Goal: Task Accomplishment & Management: Use online tool/utility

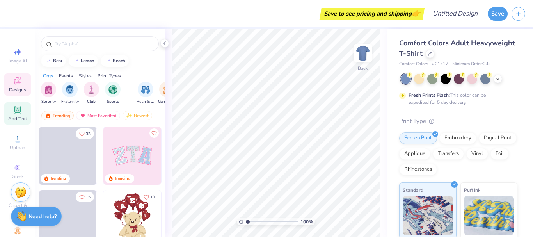
click at [15, 117] on span "Add Text" at bounding box center [17, 118] width 19 height 6
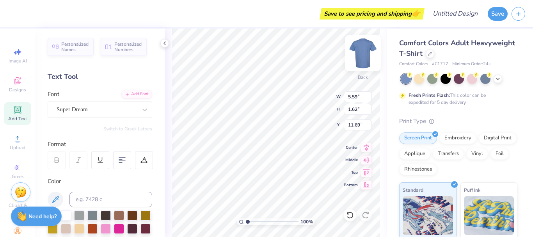
click at [362, 52] on img at bounding box center [362, 52] width 31 height 31
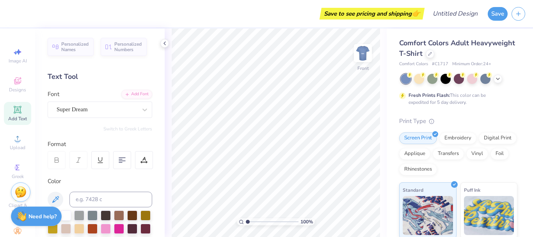
click at [362, 52] on img at bounding box center [363, 53] width 16 height 16
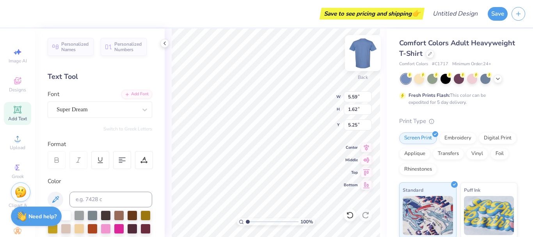
type input "4.23"
type textarea "T"
type textarea "Diversity Council"
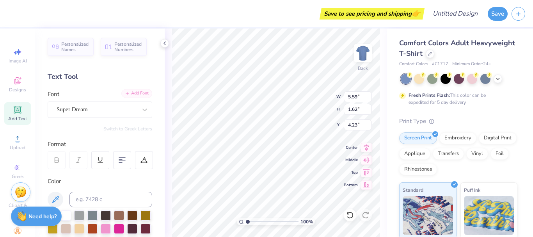
scroll to position [7, 1]
type input "3.00"
click at [118, 158] on div at bounding box center [122, 160] width 18 height 18
click at [72, 105] on div "Super Dream" at bounding box center [97, 109] width 82 height 12
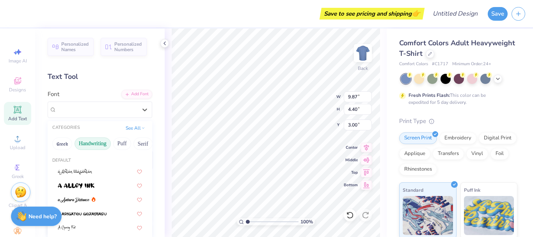
click at [86, 138] on button "Handwriting" at bounding box center [92, 143] width 36 height 12
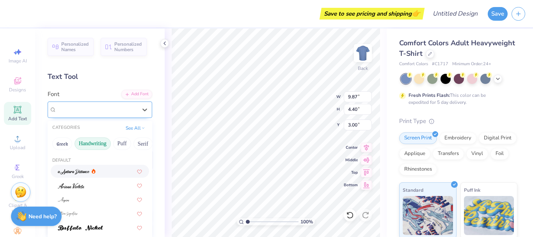
click at [123, 105] on div "Super Dream" at bounding box center [97, 109] width 82 height 12
click at [87, 143] on button "Handwriting" at bounding box center [92, 143] width 36 height 12
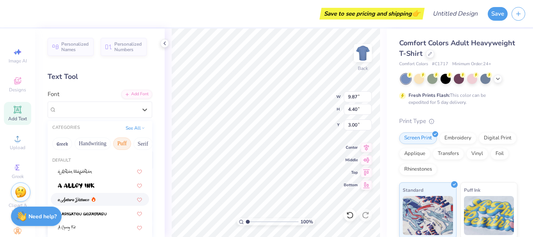
click at [121, 145] on button "Puff" at bounding box center [122, 143] width 18 height 12
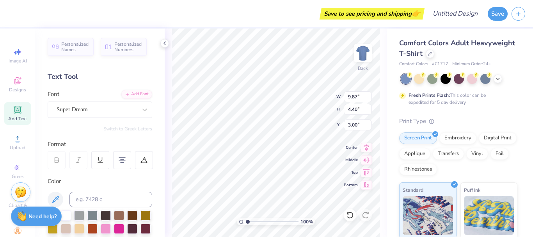
type input "9.82"
type input "7.87"
type input "3.52"
type input "3.42"
type input "6.13"
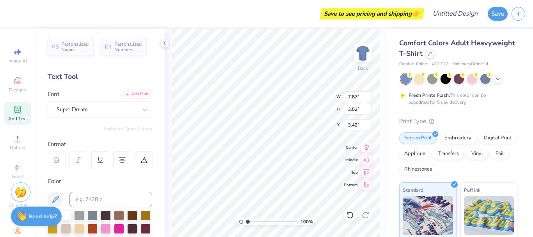
type input "2.75"
type input "4.20"
click at [359, 63] on img at bounding box center [362, 52] width 31 height 31
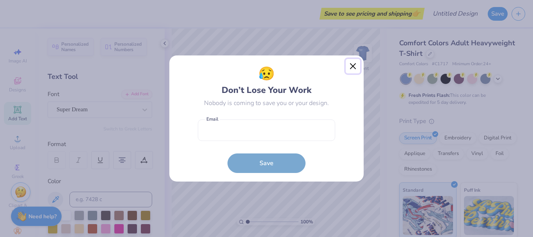
click at [358, 65] on button "Close" at bounding box center [353, 66] width 15 height 15
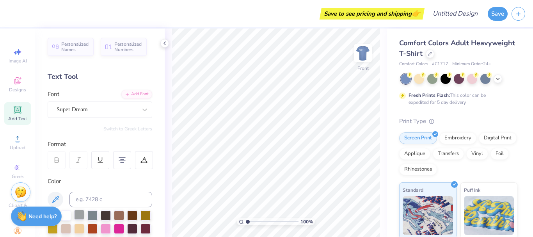
click at [84, 215] on div at bounding box center [79, 214] width 10 height 10
click at [93, 215] on div at bounding box center [92, 214] width 10 height 10
click at [97, 215] on div at bounding box center [92, 214] width 10 height 10
click at [431, 79] on div at bounding box center [432, 78] width 10 height 10
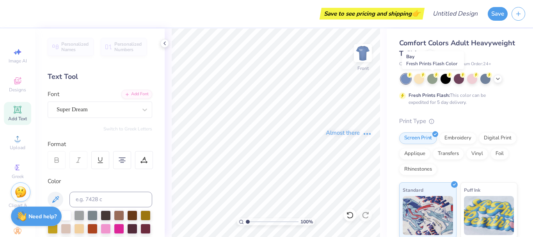
click at [496, 76] on icon at bounding box center [498, 79] width 6 height 6
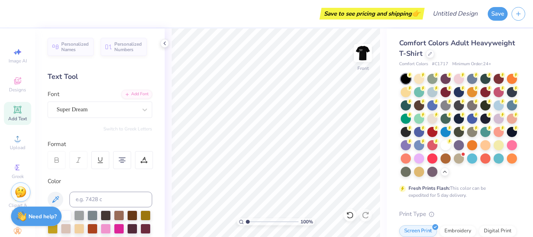
scroll to position [20, 0]
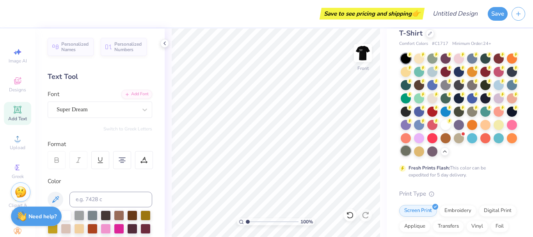
click at [411, 152] on div at bounding box center [406, 150] width 10 height 10
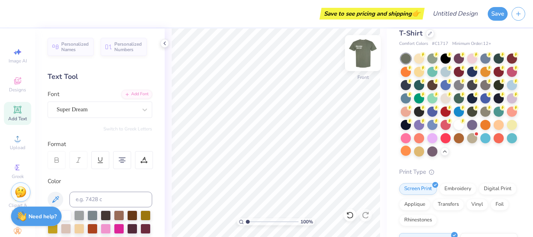
click at [368, 51] on img at bounding box center [362, 52] width 31 height 31
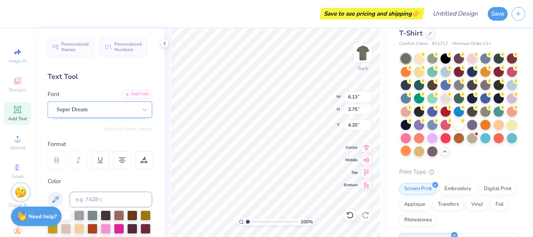
click at [99, 110] on div "Super Dream" at bounding box center [97, 109] width 82 height 12
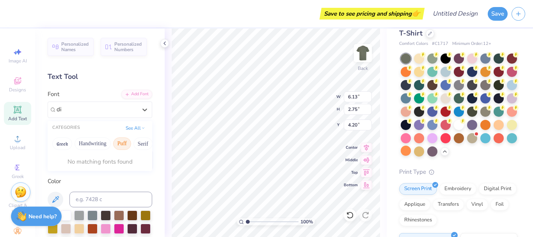
type input "d"
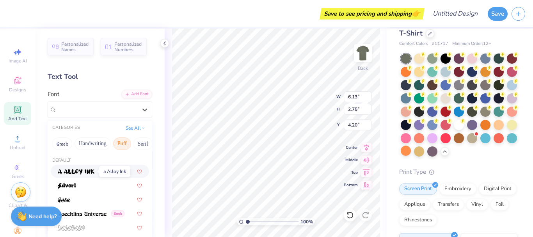
click at [90, 172] on img at bounding box center [76, 171] width 37 height 5
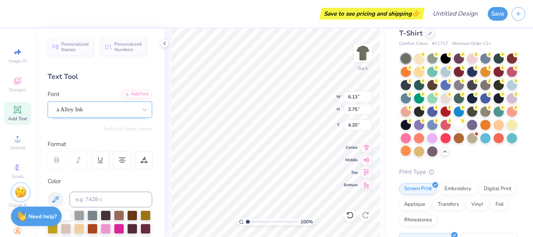
type input "7.40"
type input "2.95"
type input "4.09"
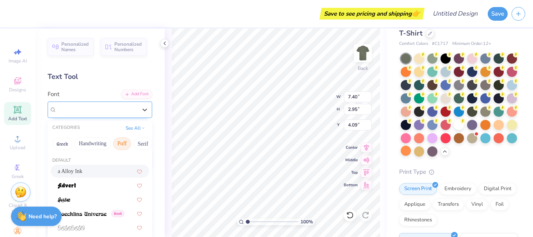
click at [121, 109] on div "a Alloy Ink" at bounding box center [97, 109] width 82 height 12
click at [87, 184] on div at bounding box center [100, 185] width 84 height 8
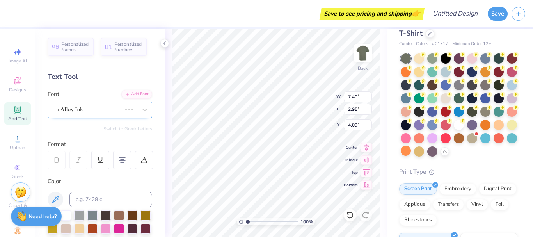
click at [103, 109] on div "a Alloy Ink" at bounding box center [89, 109] width 66 height 12
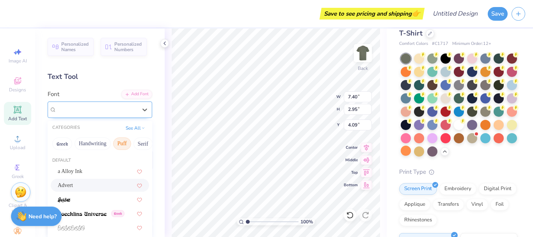
type input "6.26"
type input "2.85"
type input "4.14"
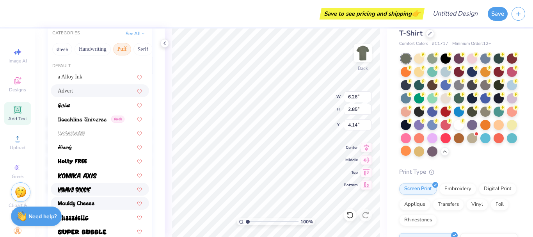
scroll to position [96, 0]
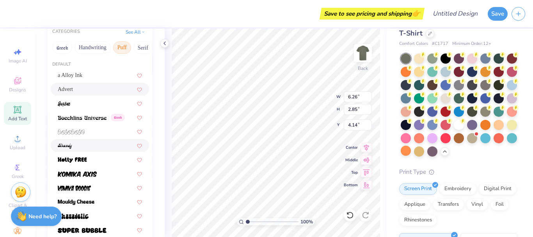
click at [76, 147] on div at bounding box center [100, 145] width 84 height 8
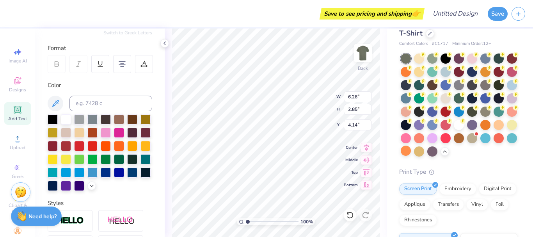
type input "3.89"
type input "2.63"
type input "4.25"
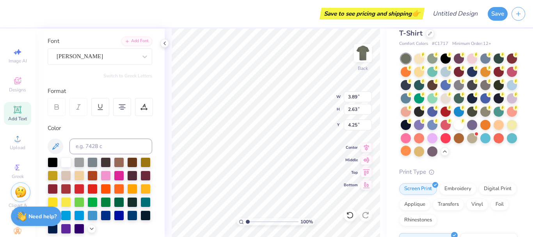
scroll to position [22, 0]
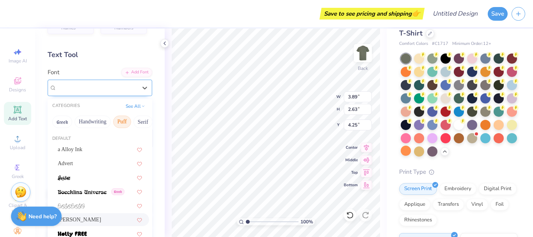
click at [103, 89] on div "[PERSON_NAME]" at bounding box center [97, 88] width 82 height 12
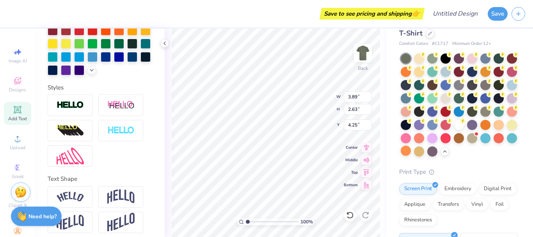
scroll to position [7, 2]
type textarea "Diversity"
type input "1.25"
type input "4.94"
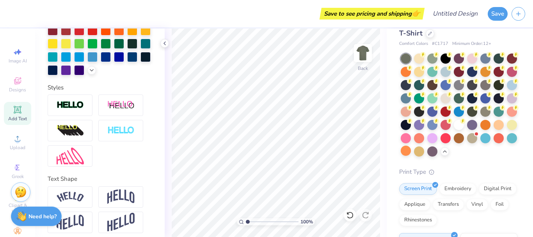
scroll to position [0, 0]
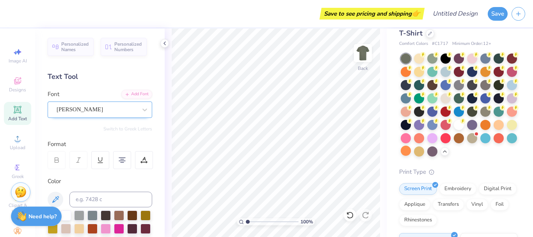
click at [92, 107] on div "[PERSON_NAME]" at bounding box center [97, 109] width 82 height 12
click at [9, 112] on div "Add Text" at bounding box center [17, 113] width 27 height 23
click at [13, 110] on icon at bounding box center [17, 109] width 9 height 9
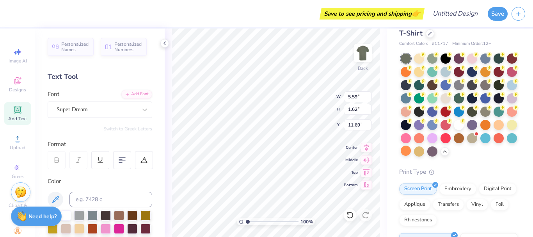
scroll to position [7, 1]
type textarea "Diversity"
type input "9.82"
type input "1.96"
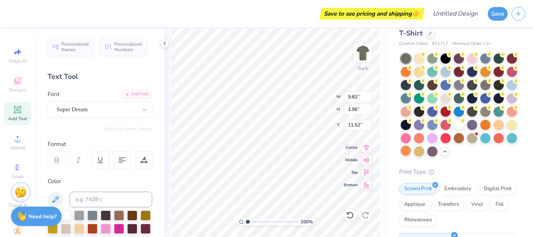
type input "11.52"
type input "9.46"
type input "1.89"
type input "5.59"
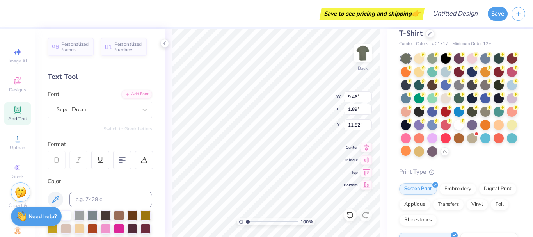
type input "1.62"
type input "11.69"
type textarea "Counil"
type input "5.59"
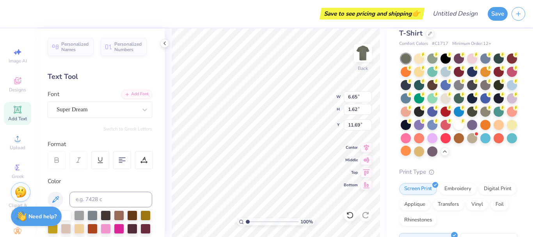
type input "16.02"
type textarea "NHS"
type input "6.65"
type input "8.73"
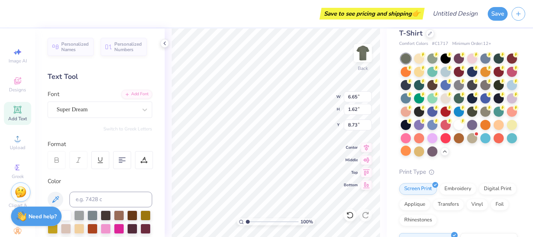
type textarea "Council"
type input "9.46"
type input "1.89"
type input "5.42"
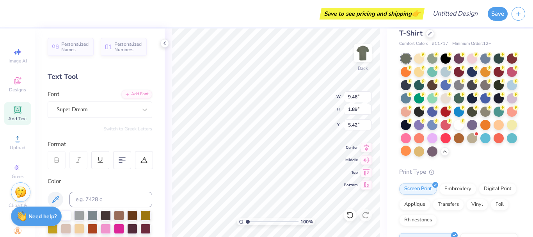
scroll to position [7, 2]
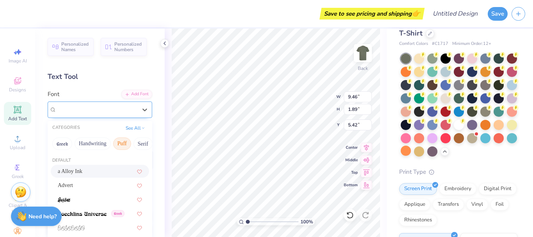
click at [94, 109] on div "Super Dream" at bounding box center [97, 109] width 82 height 12
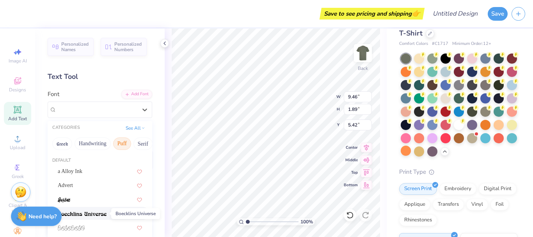
click at [75, 212] on img at bounding box center [82, 213] width 49 height 5
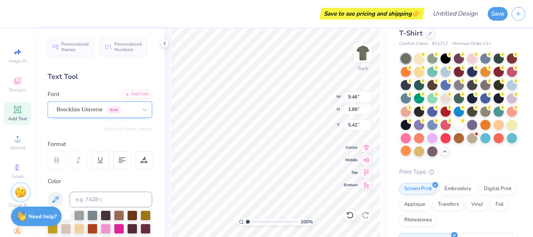
click at [80, 113] on div "Boecklins Universe Greek" at bounding box center [97, 109] width 82 height 12
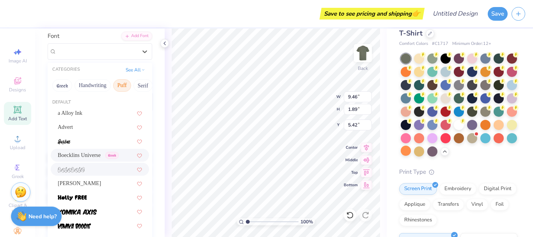
scroll to position [55, 0]
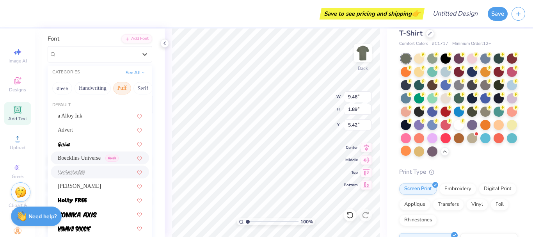
click at [87, 176] on div at bounding box center [100, 172] width 84 height 8
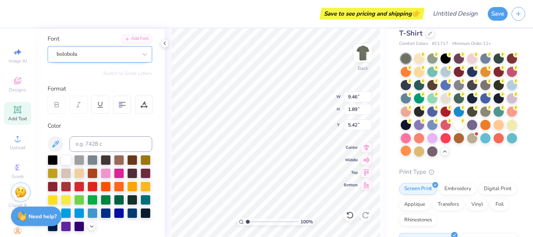
click at [82, 51] on div "bolobolu" at bounding box center [97, 54] width 82 height 12
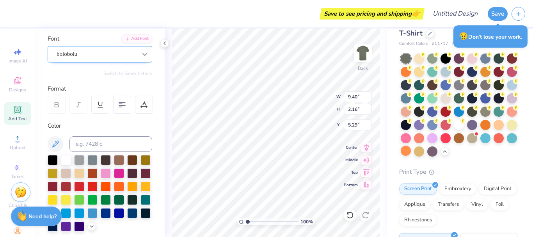
scroll to position [7, 2]
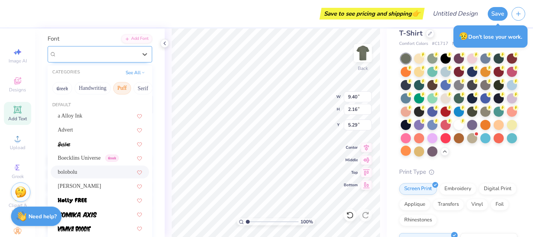
click at [115, 53] on div "bolobolu" at bounding box center [97, 54] width 82 height 12
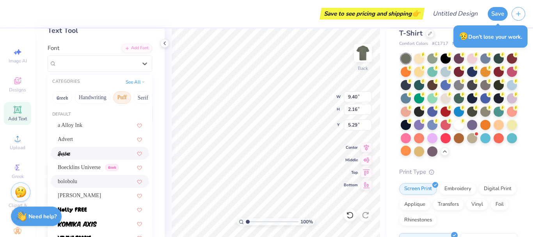
scroll to position [35, 0]
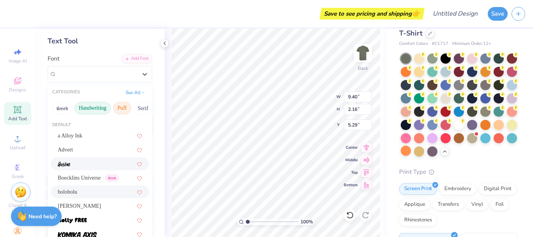
click at [93, 104] on button "Handwriting" at bounding box center [92, 108] width 36 height 12
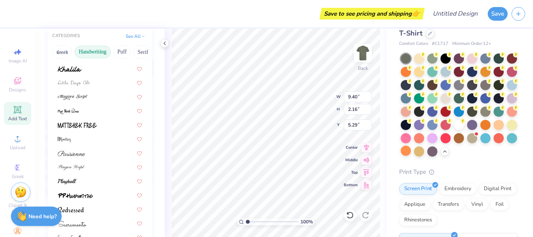
scroll to position [177, 0]
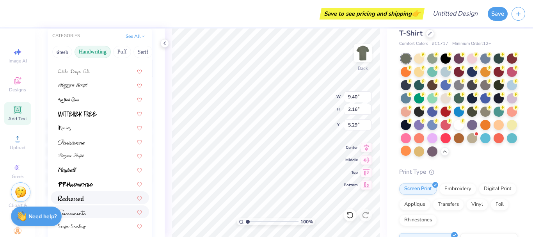
click at [81, 200] on img at bounding box center [71, 197] width 26 height 5
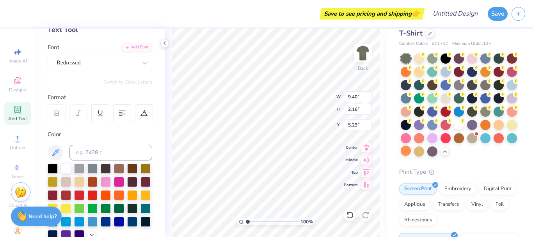
scroll to position [0, 0]
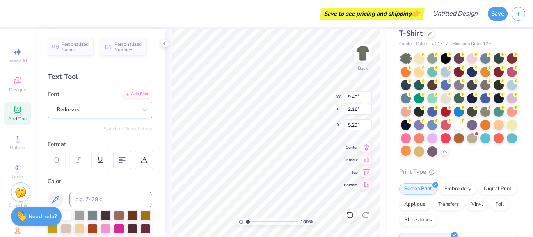
click at [118, 110] on div "Redressed" at bounding box center [97, 109] width 82 height 12
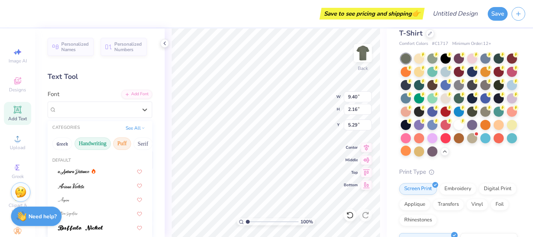
click at [119, 144] on button "Puff" at bounding box center [122, 143] width 18 height 12
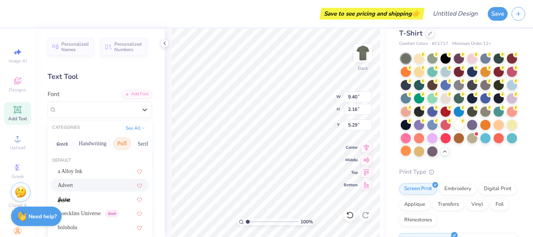
click at [90, 184] on div "Advert" at bounding box center [100, 185] width 84 height 8
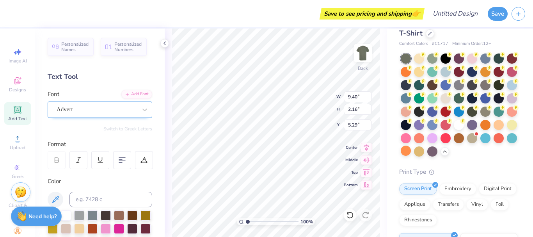
click at [125, 108] on div "Advert" at bounding box center [97, 109] width 82 height 12
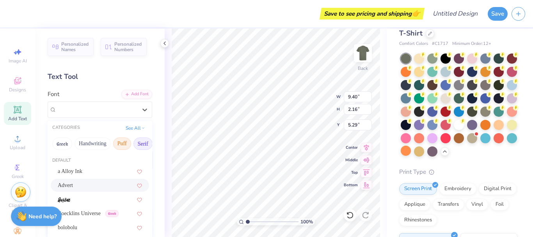
click at [140, 144] on button "Serif" at bounding box center [142, 143] width 19 height 12
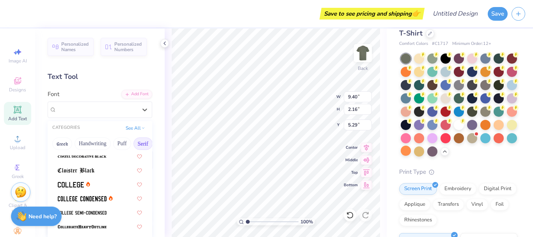
scroll to position [194, 0]
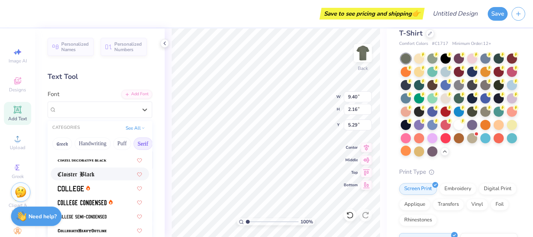
click at [94, 170] on span at bounding box center [76, 174] width 37 height 8
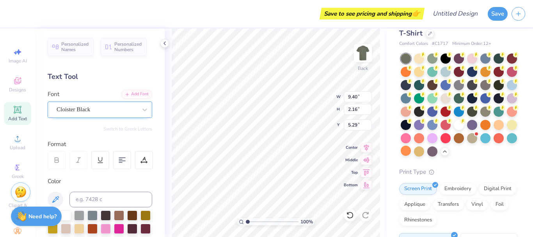
click at [103, 113] on div "Cloister Black" at bounding box center [97, 109] width 82 height 12
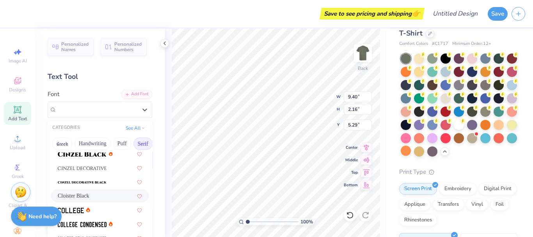
scroll to position [198, 0]
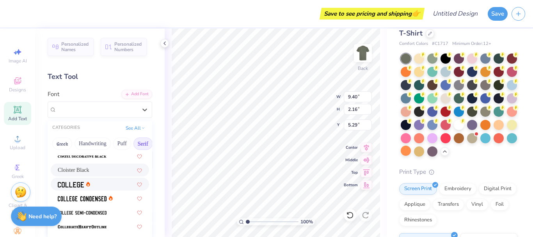
click at [104, 186] on div at bounding box center [100, 184] width 84 height 8
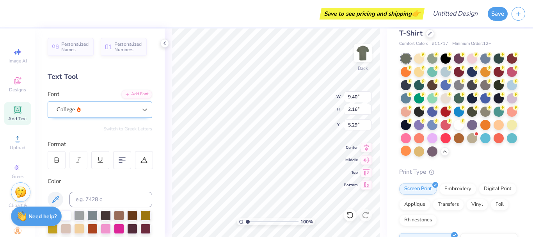
click at [138, 112] on div at bounding box center [145, 110] width 14 height 14
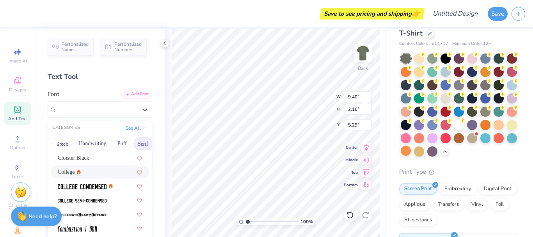
scroll to position [218, 0]
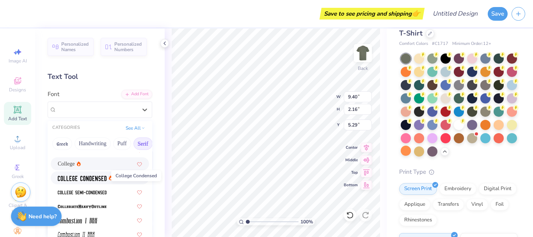
click at [71, 176] on img at bounding box center [82, 178] width 49 height 5
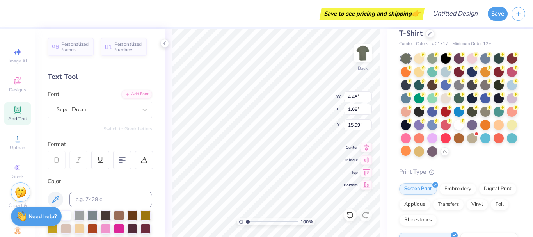
type input "4.45"
type input "1.68"
type input "15.99"
type input "7.17"
type input "1.52"
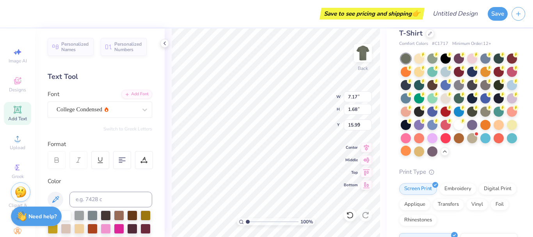
type input "5.61"
type input "7.84"
type input "1.62"
type input "8.73"
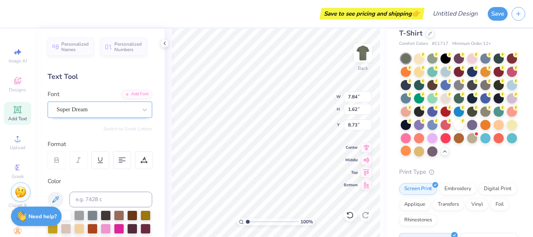
click at [96, 110] on div "Super Dream" at bounding box center [97, 109] width 82 height 12
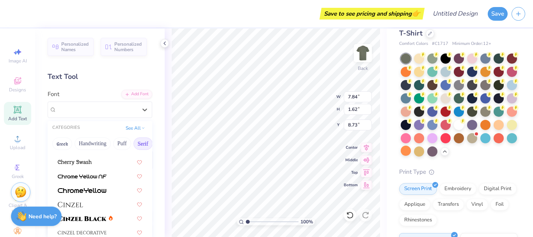
scroll to position [98, 0]
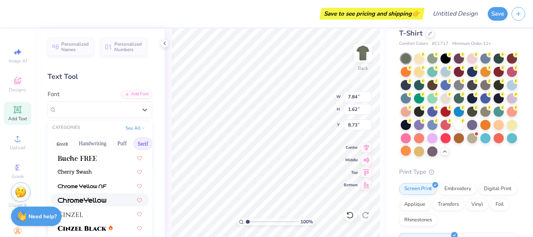
click at [91, 194] on div at bounding box center [100, 199] width 98 height 13
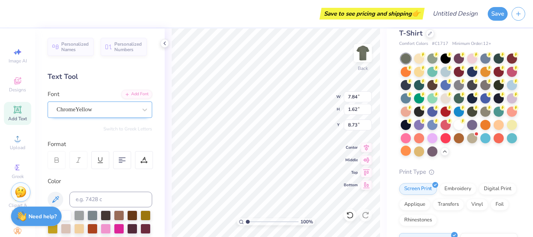
click at [85, 106] on div "ChromeYellow" at bounding box center [97, 109] width 82 height 12
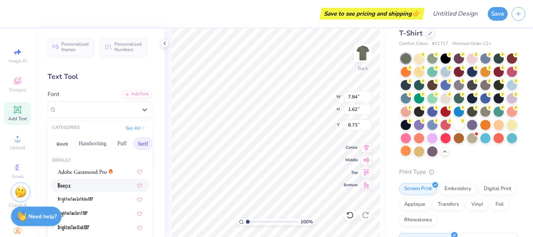
click at [105, 184] on div at bounding box center [100, 185] width 84 height 8
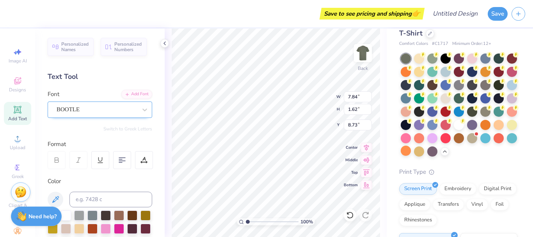
click at [99, 110] on div "BOOTLE" at bounding box center [97, 109] width 82 height 12
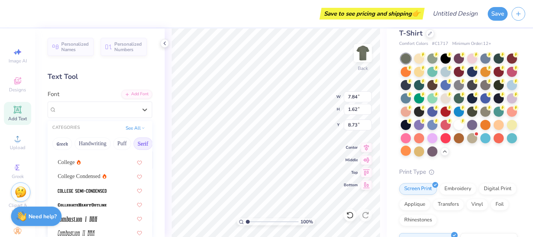
scroll to position [222, 0]
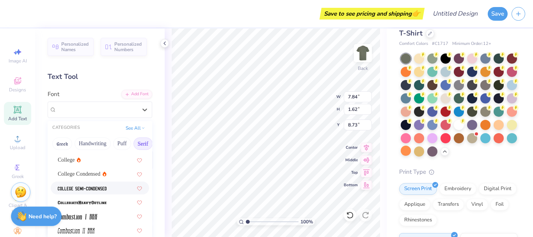
click at [85, 183] on div at bounding box center [100, 187] width 98 height 13
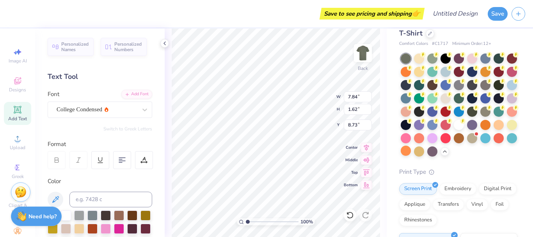
type input "7.17"
type input "1.52"
type input "5.61"
click at [76, 109] on div "College Condensed" at bounding box center [97, 109] width 82 height 12
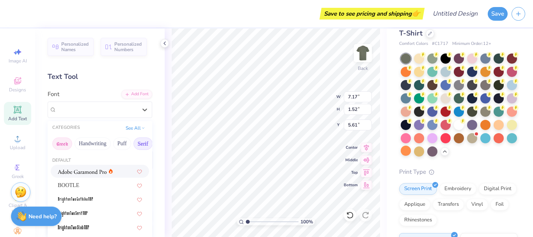
click at [54, 145] on button "Greek" at bounding box center [62, 143] width 20 height 12
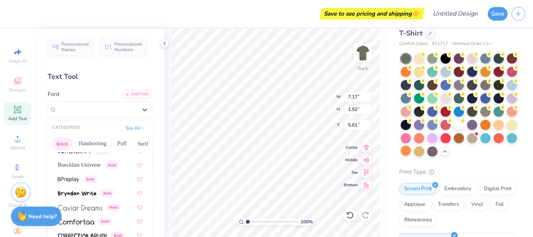
scroll to position [134, 0]
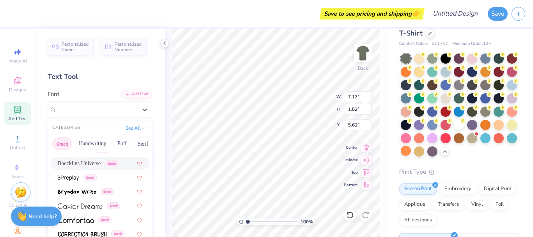
click at [57, 160] on div "Boecklins Universe Greek" at bounding box center [100, 163] width 98 height 13
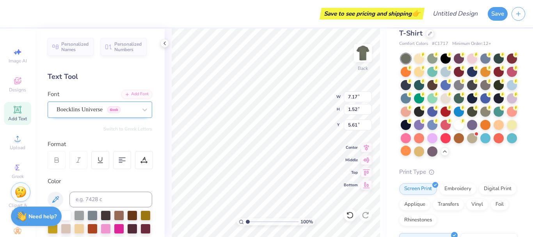
click at [81, 114] on div at bounding box center [97, 109] width 80 height 11
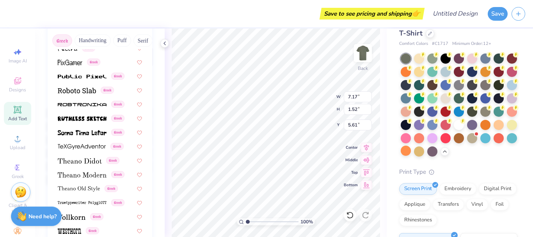
scroll to position [472, 0]
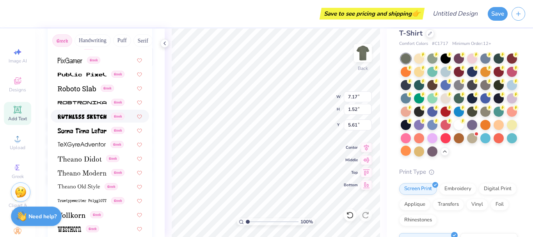
click at [81, 114] on img at bounding box center [82, 116] width 49 height 5
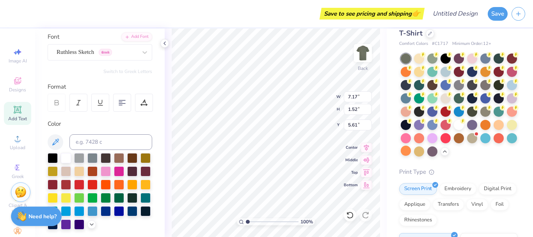
scroll to position [57, 0]
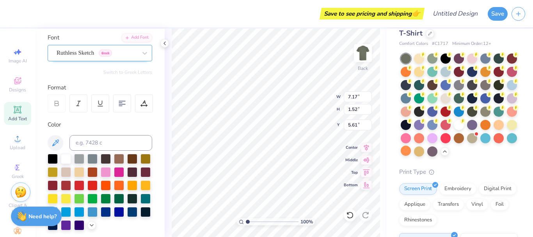
click at [94, 53] on div "Ruthless Sketch Greek" at bounding box center [97, 53] width 82 height 12
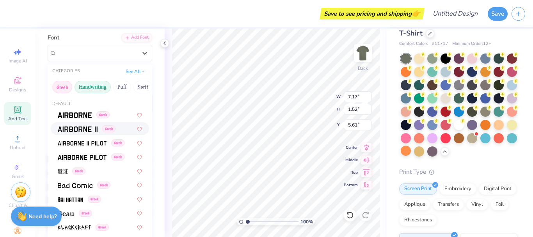
click at [93, 85] on button "Handwriting" at bounding box center [92, 87] width 36 height 12
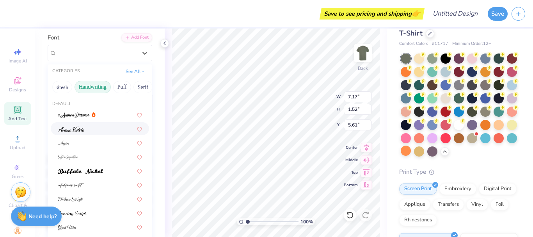
click at [95, 129] on div at bounding box center [100, 128] width 84 height 8
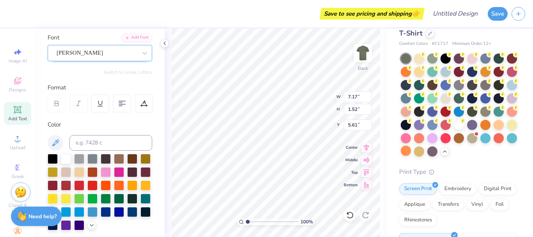
click at [89, 52] on div "[PERSON_NAME]" at bounding box center [97, 53] width 82 height 12
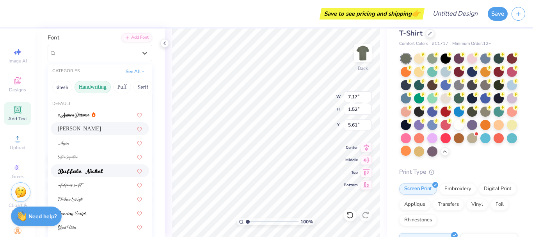
click at [101, 168] on img at bounding box center [80, 170] width 45 height 5
click at [79, 49] on div "Buffalo Nickel" at bounding box center [97, 53] width 82 height 12
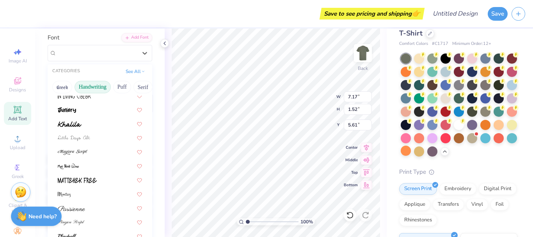
scroll to position [147, 0]
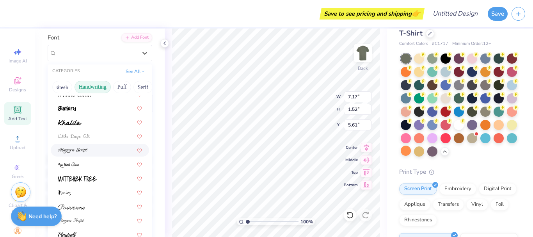
click at [72, 149] on img at bounding box center [73, 150] width 30 height 5
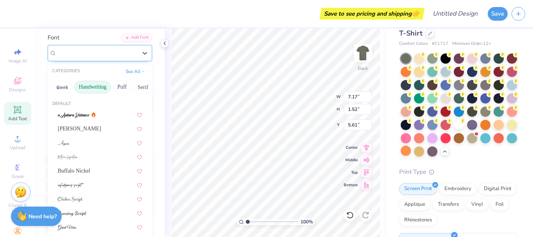
click at [101, 50] on div "[PERSON_NAME] Script" at bounding box center [97, 53] width 82 height 12
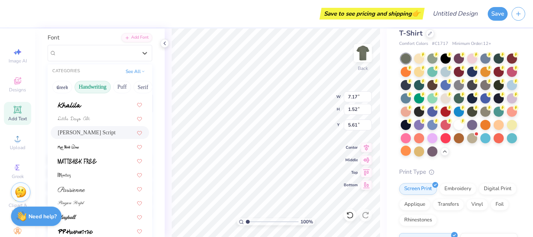
scroll to position [177, 0]
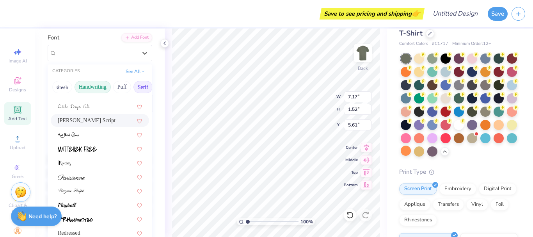
click at [143, 85] on button "Serif" at bounding box center [142, 87] width 19 height 12
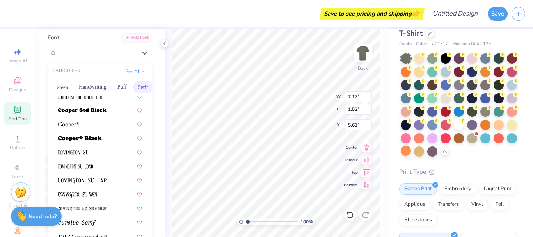
scroll to position [332, 0]
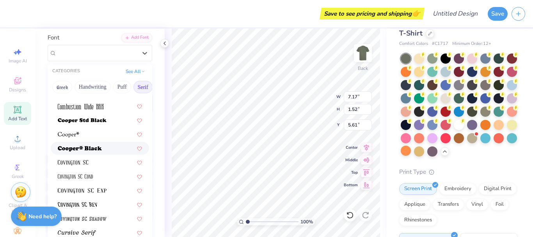
click at [94, 148] on img at bounding box center [80, 148] width 44 height 5
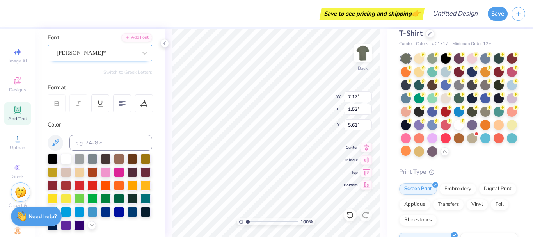
click at [97, 55] on div "[PERSON_NAME]*" at bounding box center [97, 53] width 82 height 12
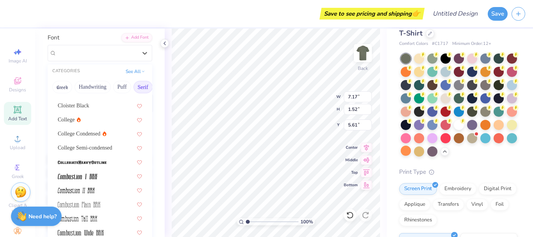
scroll to position [212, 0]
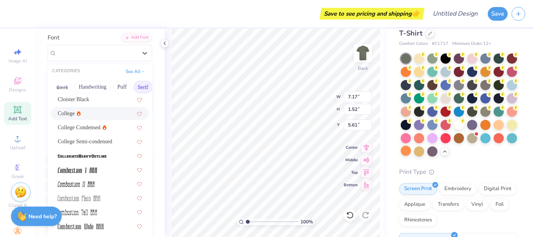
click at [87, 111] on div "College" at bounding box center [100, 113] width 84 height 8
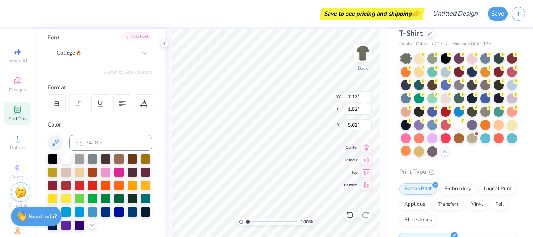
click at [121, 40] on div "Add Font" at bounding box center [136, 36] width 31 height 9
click at [119, 47] on div "College" at bounding box center [97, 53] width 82 height 12
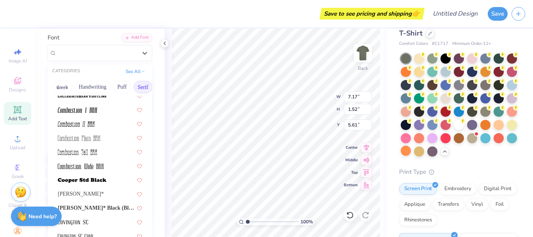
scroll to position [266, 0]
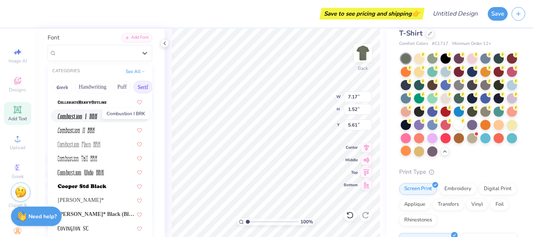
click at [88, 116] on img at bounding box center [78, 115] width 40 height 5
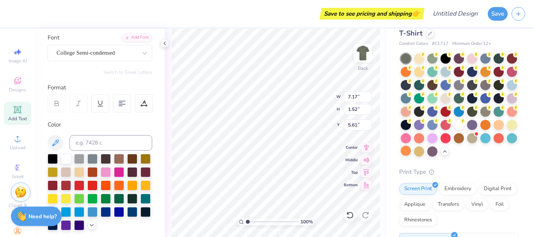
type input "6.43"
type input "1.58"
type input "8.75"
click at [93, 55] on div "College Semi-condensed" at bounding box center [97, 53] width 82 height 12
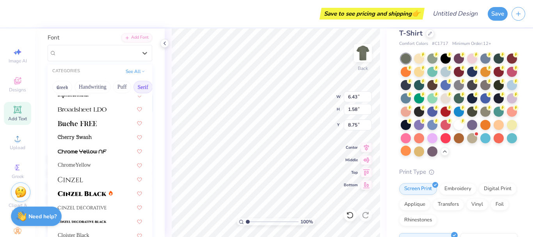
scroll to position [82, 0]
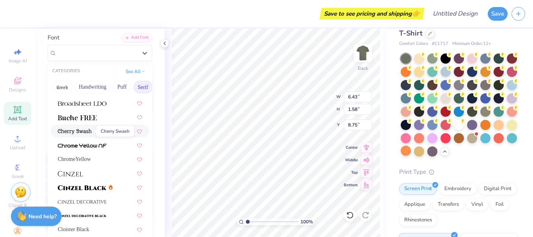
click at [89, 133] on img at bounding box center [75, 131] width 34 height 5
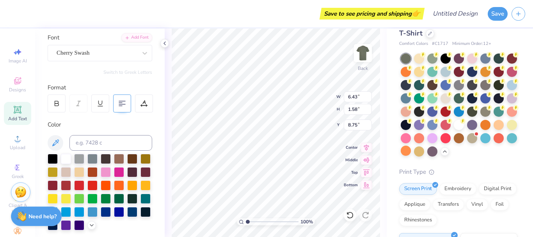
type input "7.84"
type input "1.76"
type input "8.66"
click at [104, 50] on div "Cherry Swash" at bounding box center [97, 53] width 82 height 12
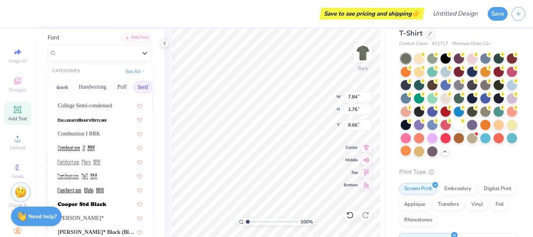
scroll to position [244, 0]
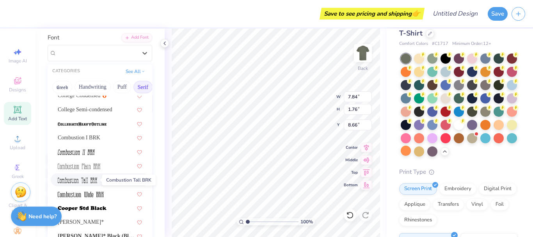
click at [97, 183] on span at bounding box center [77, 180] width 39 height 8
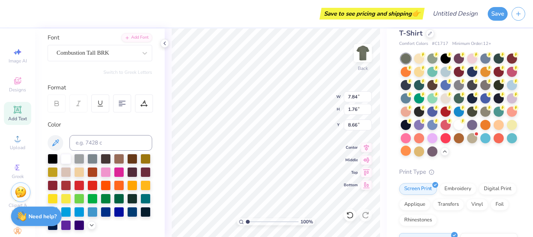
type input "3.88"
type input "1.70"
type input "8.69"
click at [106, 55] on div "Combustion Tall BRK" at bounding box center [97, 53] width 82 height 12
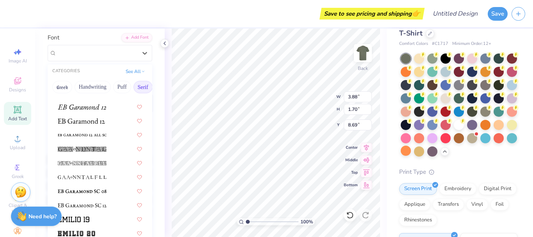
scroll to position [498, 0]
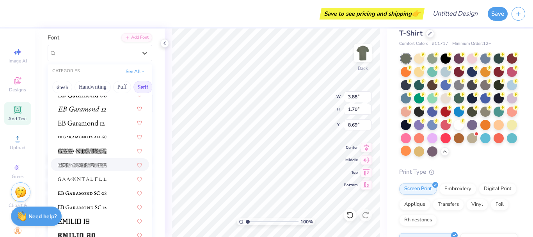
click at [88, 164] on img at bounding box center [82, 164] width 49 height 5
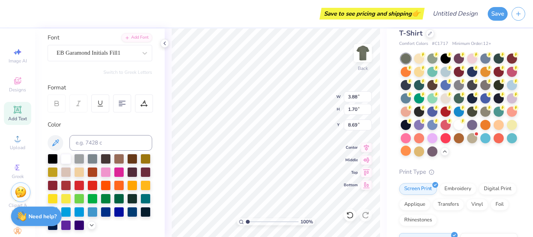
type input "5.65"
type input "2.30"
type input "8.39"
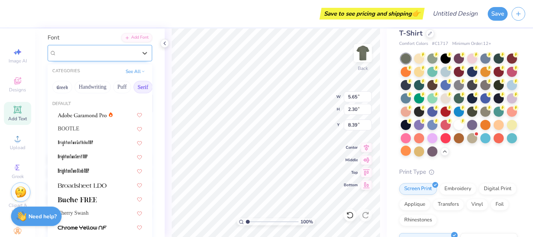
click at [92, 56] on div "EB Garamond Initials Fill1" at bounding box center [97, 53] width 82 height 12
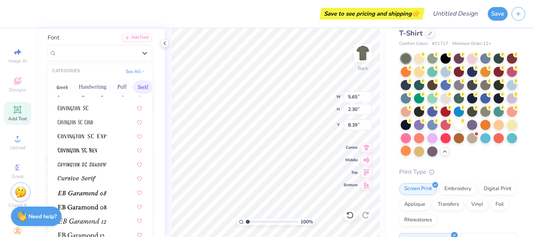
scroll to position [392, 0]
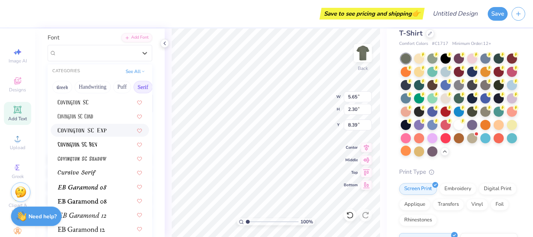
click at [80, 125] on div at bounding box center [100, 130] width 98 height 13
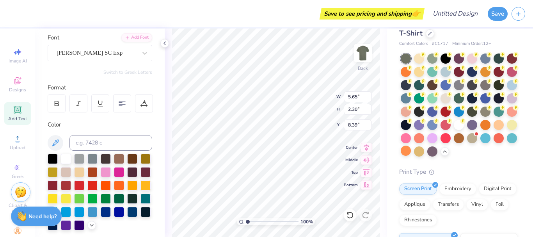
type input "3.53"
type input "1.66"
type input "8.71"
click at [113, 52] on div "[PERSON_NAME] SC Exp" at bounding box center [97, 53] width 82 height 12
click at [347, 218] on icon at bounding box center [350, 215] width 8 height 8
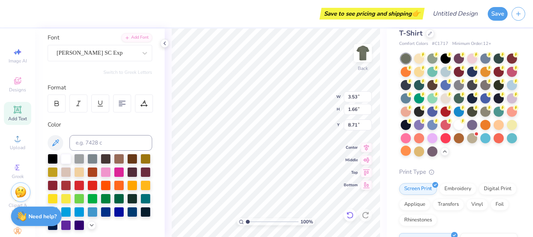
click at [347, 218] on icon at bounding box center [350, 215] width 8 height 8
click at [349, 218] on icon at bounding box center [350, 215] width 8 height 8
type input "7.84"
type input "1.76"
type input "8.66"
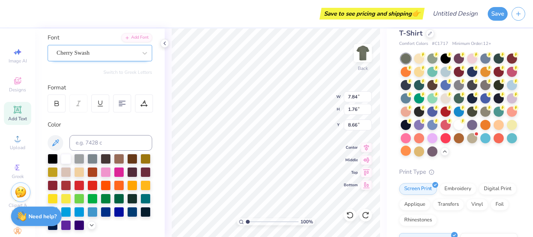
click at [113, 51] on div "Cherry Swash" at bounding box center [97, 53] width 82 height 12
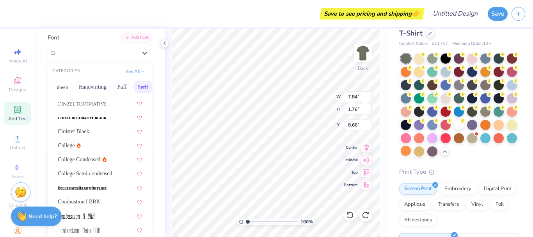
scroll to position [210, 0]
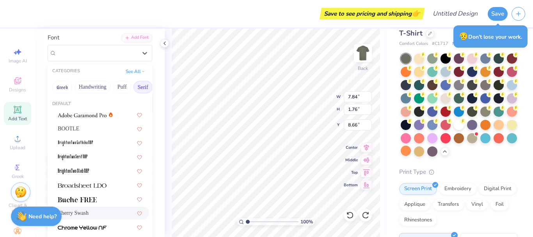
drag, startPoint x: 144, startPoint y: 117, endPoint x: 142, endPoint y: 164, distance: 46.8
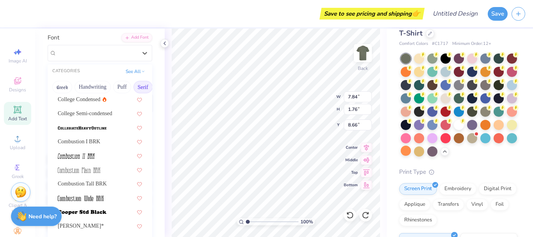
scroll to position [242, 0]
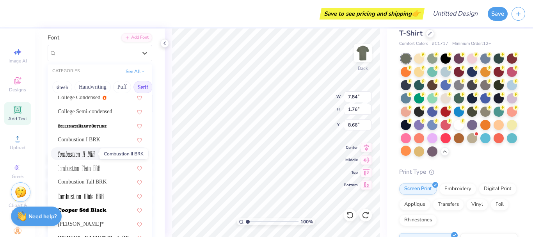
click at [91, 156] on img at bounding box center [76, 153] width 37 height 5
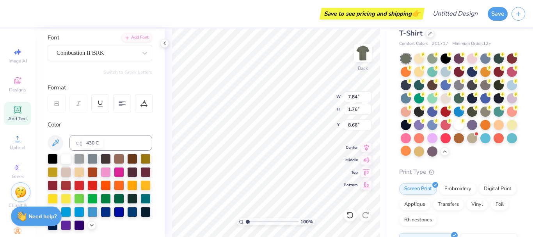
type input "4.29"
type input "1.70"
type input "8.69"
type input "6.09"
type input "2.00"
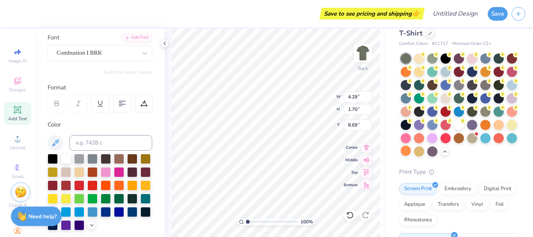
type input "5.37"
type input "4.29"
type input "1.70"
type input "8.69"
click at [90, 55] on div "Combustion II BRK" at bounding box center [97, 53] width 82 height 12
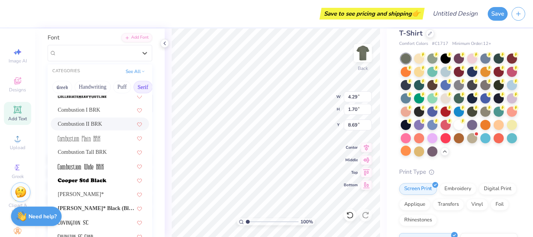
scroll to position [266, 0]
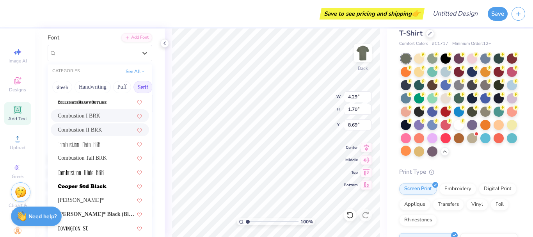
click at [95, 115] on div "Combustion I BRK" at bounding box center [100, 116] width 84 height 8
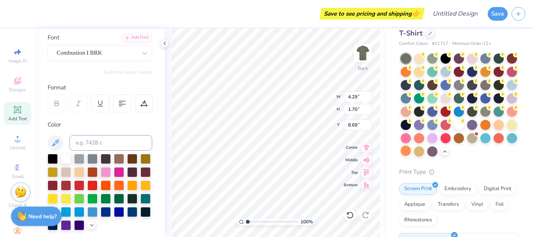
type input "4.74"
type input "1.68"
type input "8.70"
click at [112, 56] on div "Combustion I BRK" at bounding box center [97, 53] width 82 height 12
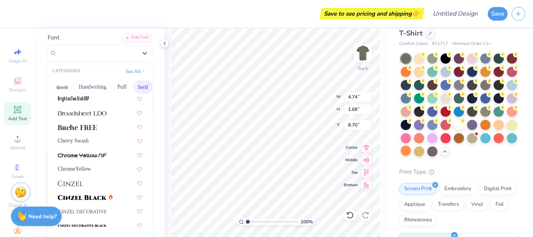
scroll to position [0, 0]
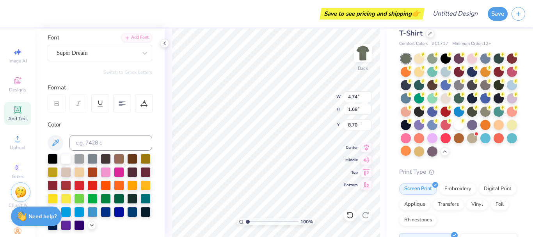
type input "4.45"
type input "15.99"
click at [108, 49] on div "Super Dream" at bounding box center [97, 53] width 82 height 12
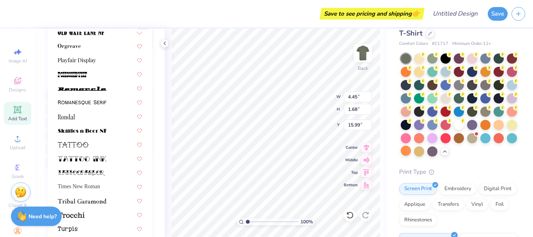
scroll to position [809, 0]
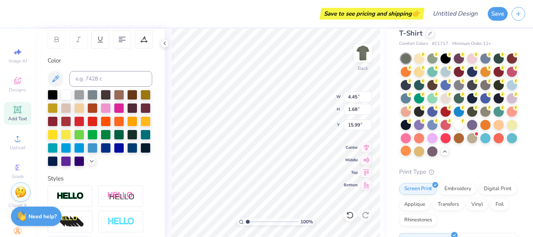
type input "6.09"
type input "2.00"
type input "5.37"
drag, startPoint x: 158, startPoint y: 96, endPoint x: 158, endPoint y: 77, distance: 19.1
click at [158, 76] on div "Personalized Names Personalized Numbers Text Tool Add Font Font Combustion I BR…" at bounding box center [99, 132] width 129 height 208
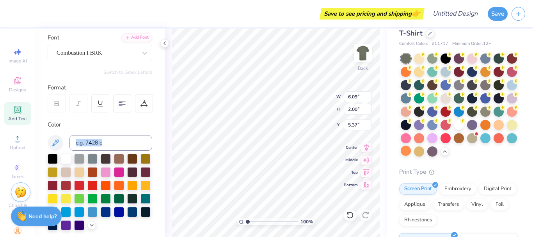
scroll to position [50, 0]
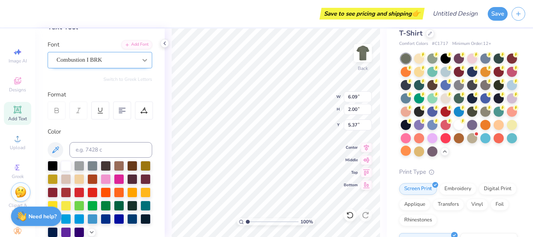
click at [135, 67] on div "Personalized Names Personalized Numbers Text Tool Add Font Font Combustion I BR…" at bounding box center [99, 132] width 129 height 208
click at [138, 64] on div at bounding box center [145, 60] width 14 height 14
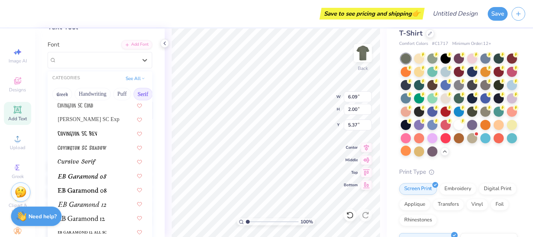
scroll to position [438, 0]
click at [166, 113] on div "100 % Back W 6.09 6.09 " H 2.00 2.00 " Y 5.37 5.37 " Center Middle Top Bottom" at bounding box center [276, 132] width 222 height 208
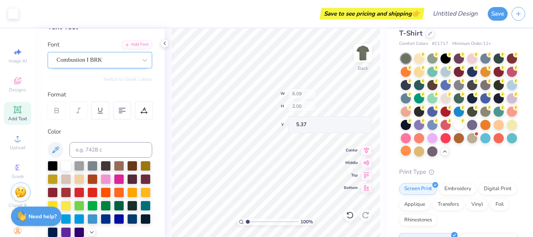
click at [122, 58] on div "Combustion I BRK" at bounding box center [97, 60] width 82 height 12
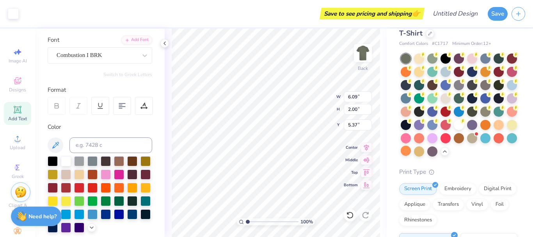
scroll to position [7, 1]
click at [121, 56] on div "Combustion I BRK" at bounding box center [97, 55] width 82 height 12
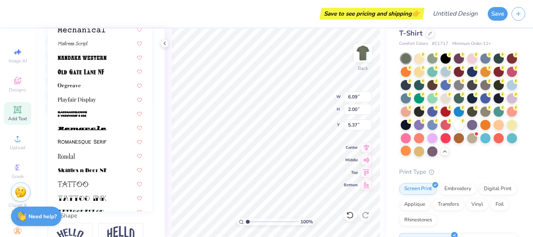
scroll to position [769, 0]
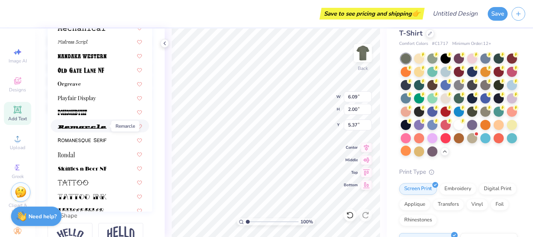
click at [91, 126] on img at bounding box center [82, 126] width 49 height 5
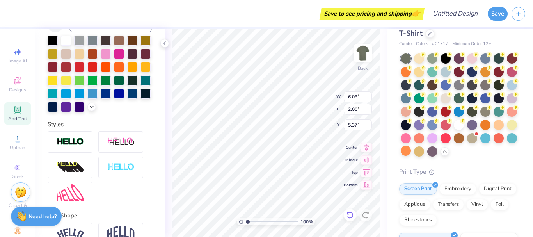
click at [352, 216] on icon at bounding box center [350, 215] width 8 height 8
type input "4.45"
type input "1.68"
type input "15.99"
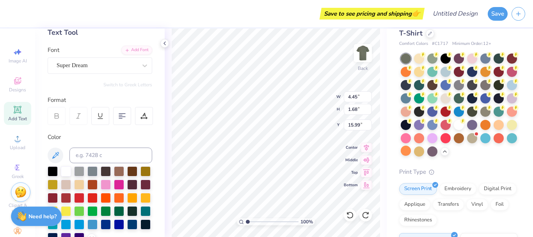
scroll to position [18, 0]
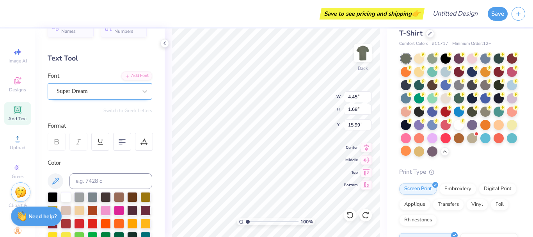
click at [121, 95] on div "Super Dream" at bounding box center [97, 91] width 82 height 12
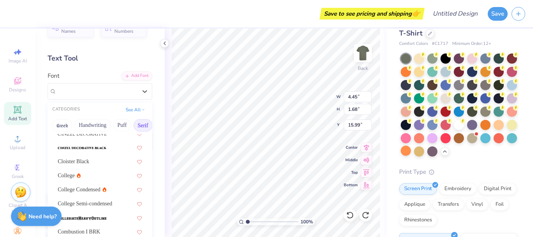
scroll to position [190, 0]
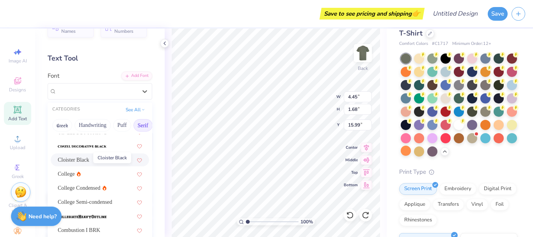
click at [80, 161] on span "Cloister Black" at bounding box center [74, 160] width 32 height 8
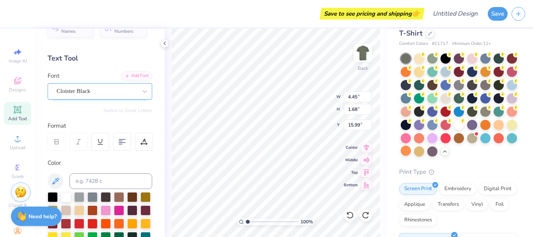
click at [96, 95] on div "Cloister Black" at bounding box center [97, 91] width 82 height 12
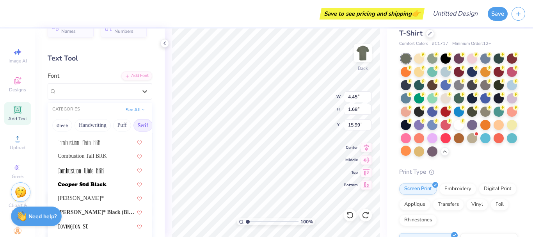
scroll to position [310, 0]
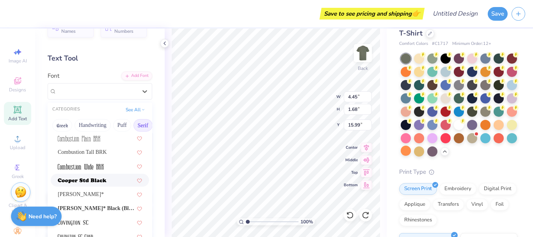
click at [78, 175] on div at bounding box center [100, 180] width 98 height 13
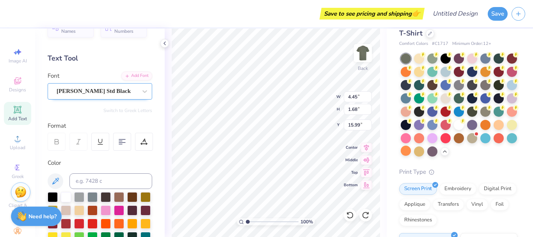
click at [121, 94] on div "[PERSON_NAME] Std Black" at bounding box center [97, 91] width 82 height 12
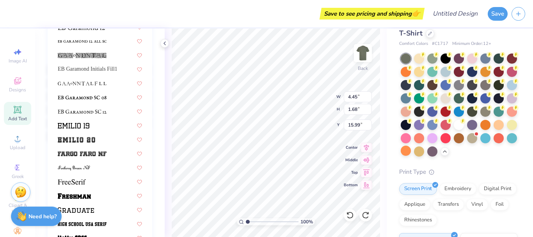
scroll to position [511, 0]
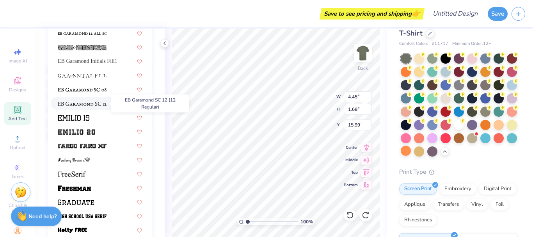
click at [87, 104] on img at bounding box center [82, 103] width 49 height 5
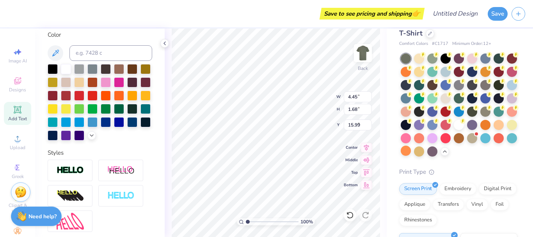
type input "6.09"
type input "2.00"
type input "5.37"
type input "5.38"
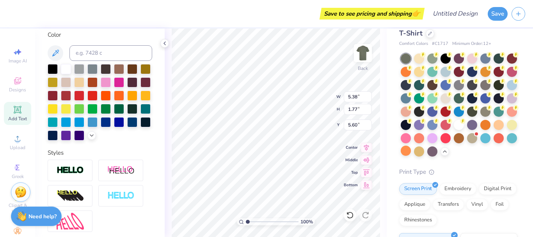
type input "1.77"
type input "5.60"
type input "4.74"
type input "1.68"
type input "7.37"
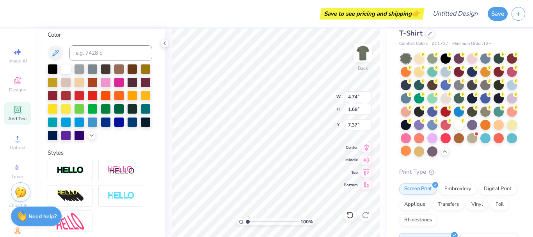
scroll to position [7, 2]
type input "3.84"
type input "1.36"
type input "7.69"
type input "5.38"
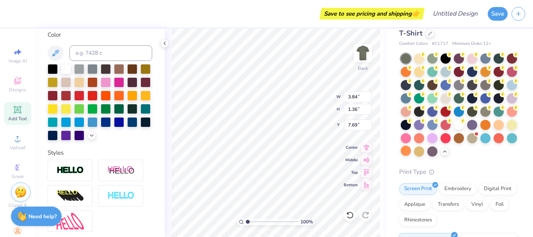
type input "1.77"
type input "5.60"
type input "3.84"
type input "1.36"
click at [165, 150] on div "100 % Back W 3.84 3.84 " H 1.36 1.36 " Y 6.83 6.83 " Center Middle Top Bottom" at bounding box center [276, 132] width 222 height 208
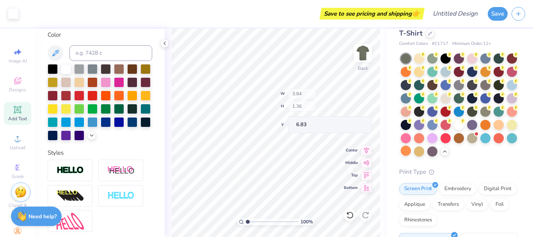
type input "6.51"
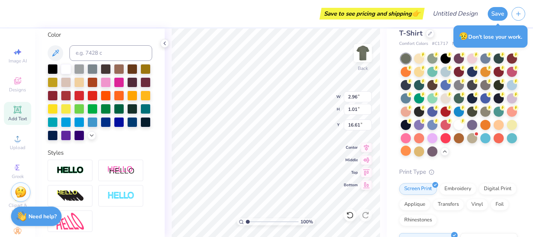
type input "2.96"
type input "1.01"
type input "3.39"
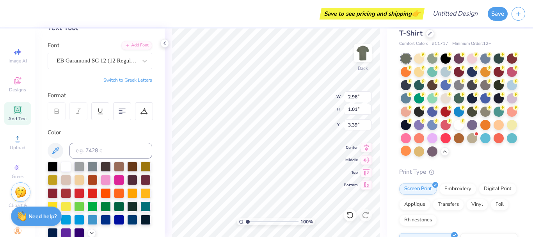
scroll to position [8, 0]
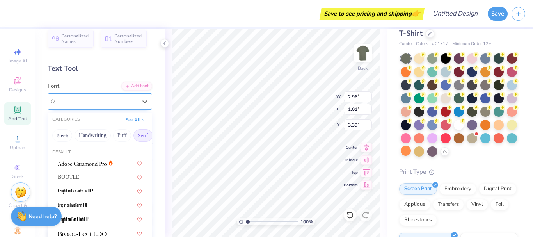
click at [123, 99] on div "EB Garamond SC 12 (12 Regular)" at bounding box center [97, 101] width 82 height 12
click at [66, 179] on span "BOOTLE" at bounding box center [68, 177] width 21 height 8
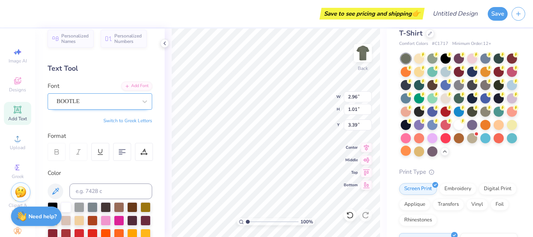
click at [90, 101] on div "BOOTLE" at bounding box center [97, 101] width 82 height 12
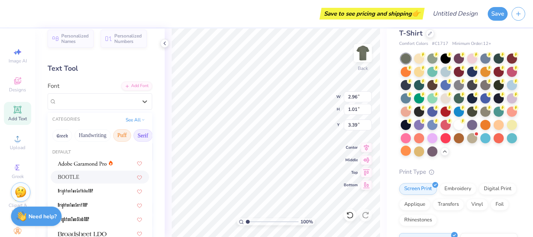
click at [117, 138] on button "Puff" at bounding box center [122, 135] width 18 height 12
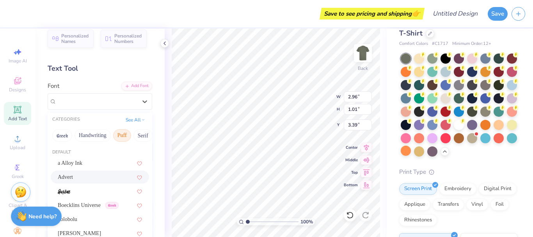
click at [85, 176] on div "Advert" at bounding box center [100, 177] width 84 height 8
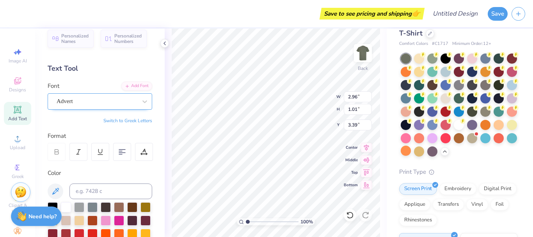
click at [120, 96] on div at bounding box center [97, 101] width 80 height 11
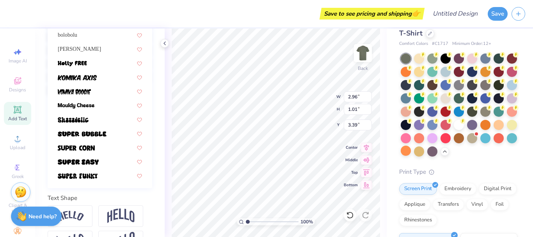
scroll to position [193, 0]
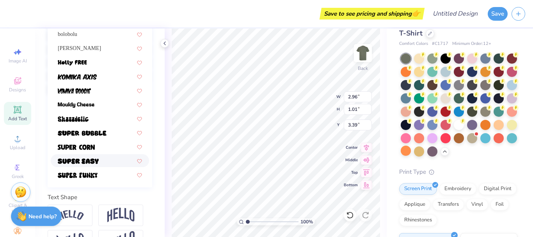
click at [101, 157] on div at bounding box center [100, 160] width 84 height 8
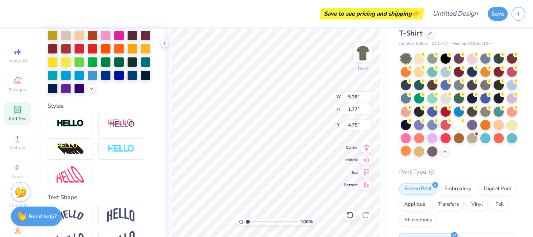
scroll to position [7, 1]
type input "1.91"
type input "0.71"
type input "3.74"
type input "5.38"
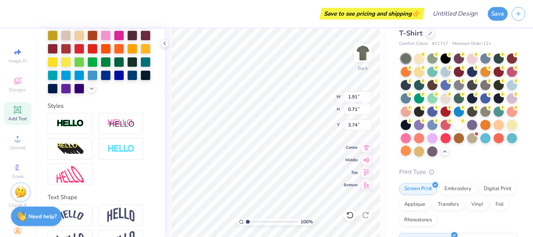
type input "1.77"
type input "4.75"
type input "4.31"
type input "1.42"
type textarea "iversity"
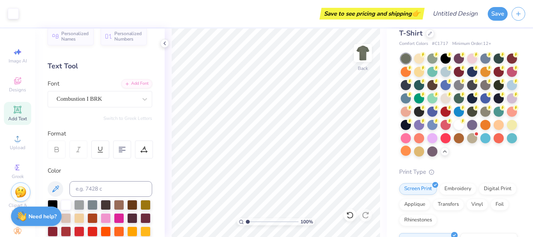
scroll to position [0, 0]
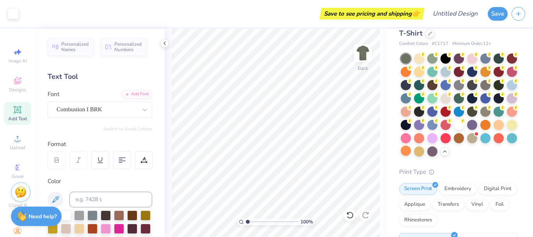
click at [16, 106] on icon at bounding box center [17, 109] width 9 height 9
click at [20, 108] on div "Add Text" at bounding box center [17, 113] width 27 height 23
click at [18, 113] on icon at bounding box center [17, 109] width 9 height 9
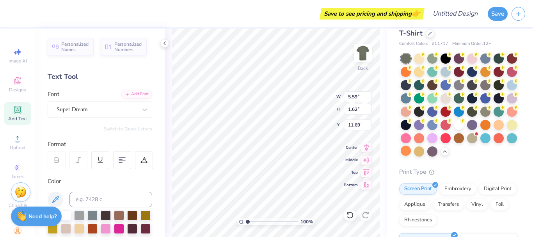
type textarea "T"
type textarea "D"
click at [107, 111] on div "Super Dream" at bounding box center [97, 109] width 82 height 12
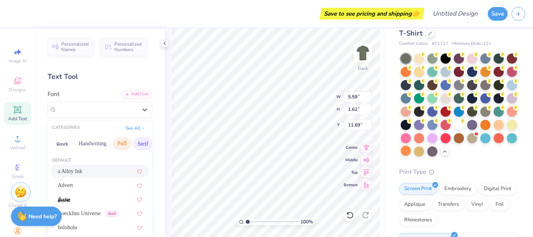
click at [142, 142] on button "Serif" at bounding box center [142, 143] width 19 height 12
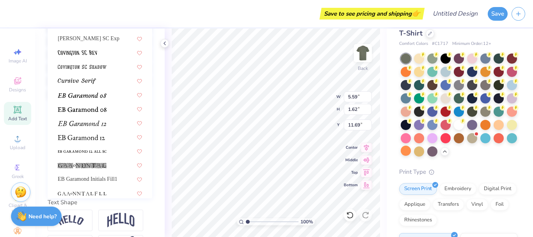
scroll to position [191, 0]
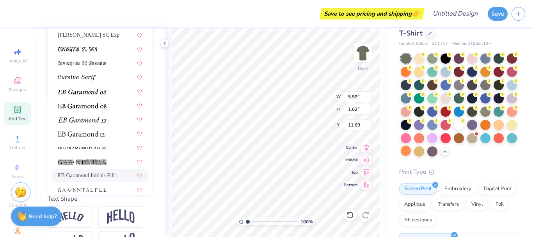
click at [102, 171] on div "EB Garamond Initials Fill1" at bounding box center [100, 175] width 98 height 13
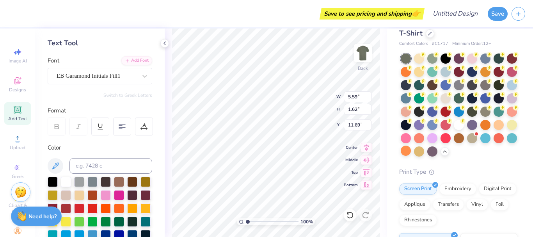
scroll to position [33, 0]
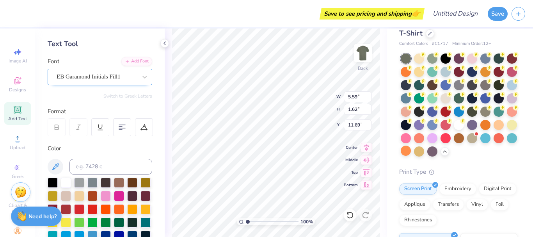
click at [128, 79] on div "EB Garamond Initials Fill1" at bounding box center [97, 77] width 82 height 12
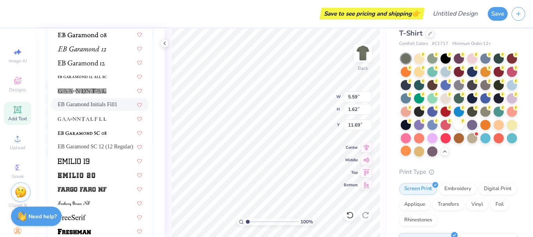
scroll to position [472, 0]
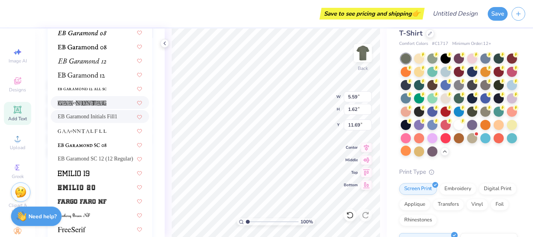
click at [82, 98] on div at bounding box center [100, 102] width 98 height 13
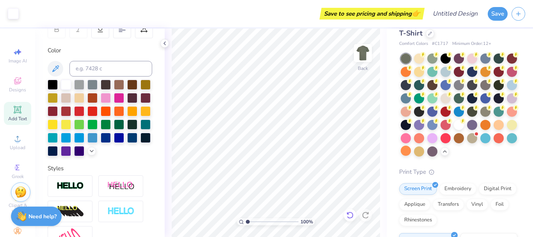
click at [351, 212] on icon at bounding box center [350, 215] width 8 height 8
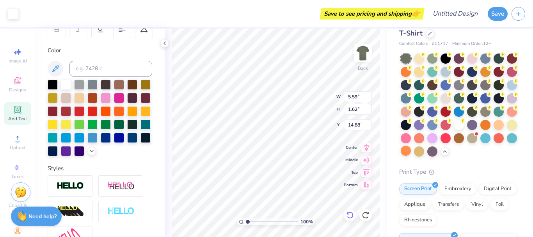
type input "14.88"
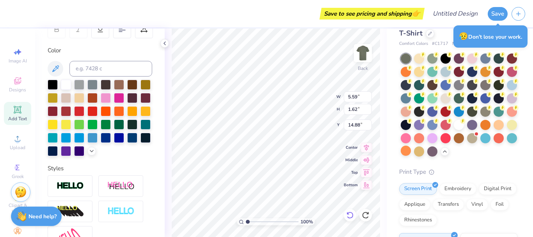
type textarea "T"
type textarea "Diversity"
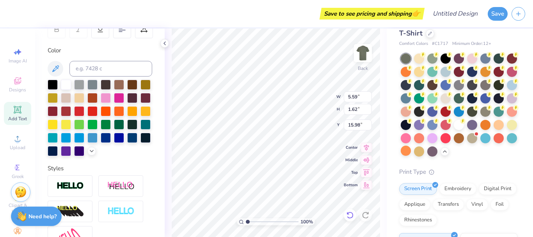
type textarea "T"
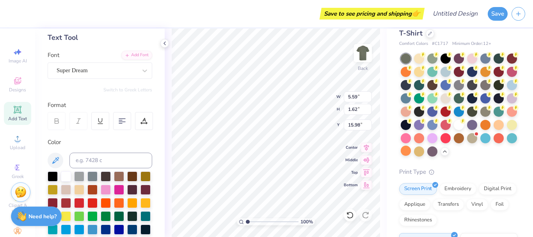
scroll to position [26, 0]
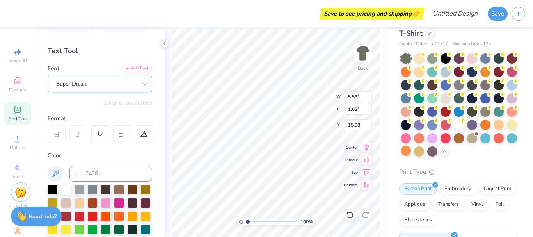
click at [131, 84] on div "Super Dream" at bounding box center [97, 84] width 82 height 12
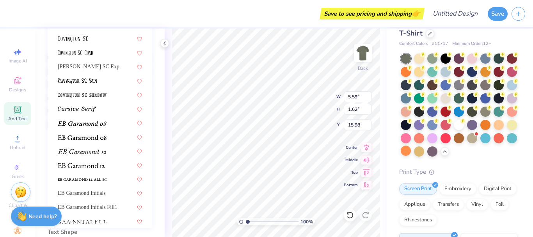
scroll to position [194, 0]
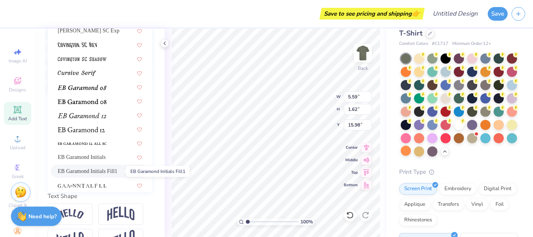
click at [96, 169] on span "EB Garamond Initials Fill1" at bounding box center [88, 171] width 60 height 8
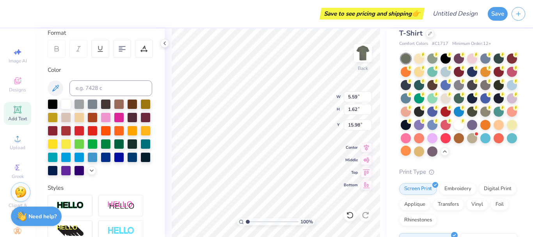
scroll to position [7, 0]
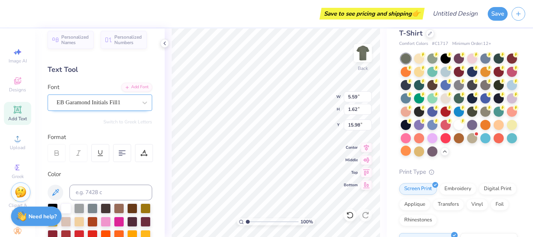
click at [126, 104] on div "EB Garamond Initials Fill1" at bounding box center [97, 102] width 82 height 12
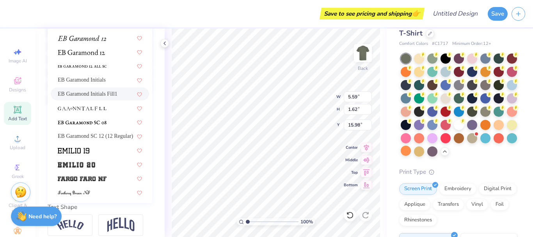
scroll to position [429, 0]
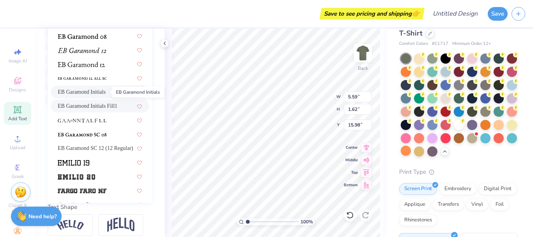
click at [100, 94] on span "EB Garamond Initials" at bounding box center [82, 92] width 48 height 8
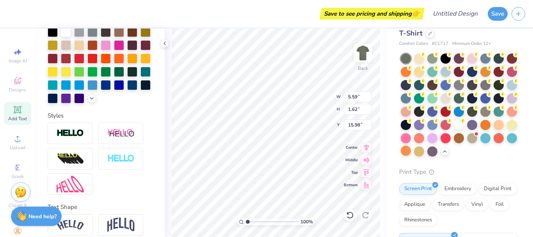
type textarea "D"
type input "3.75"
type input "1.28"
type input "5.33"
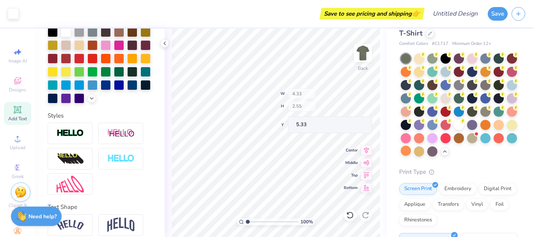
type input "4.33"
type input "2.55"
type input "5.33"
type textarea "Diversity Council"
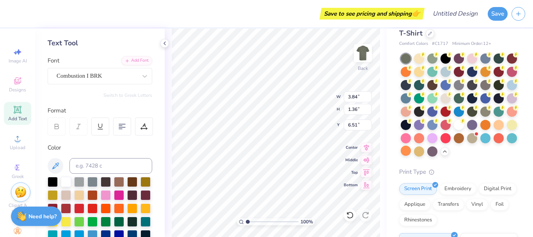
scroll to position [0, 0]
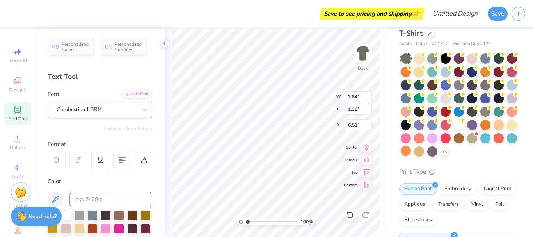
click at [120, 112] on div "Combustion I BRK" at bounding box center [97, 109] width 82 height 12
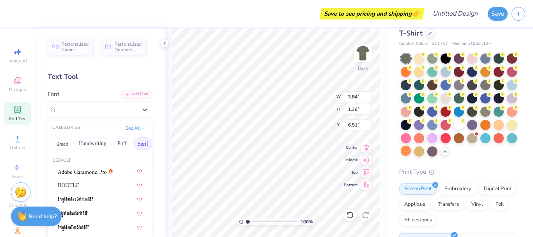
click at [138, 142] on button "Serif" at bounding box center [142, 143] width 19 height 12
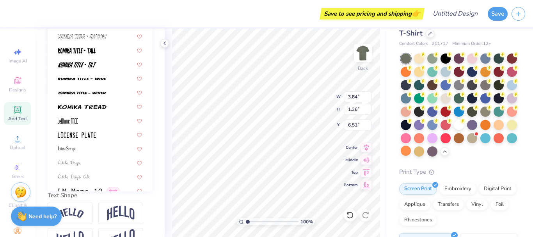
scroll to position [2417, 0]
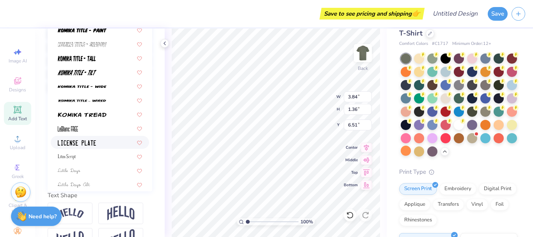
click at [97, 141] on div at bounding box center [100, 142] width 84 height 8
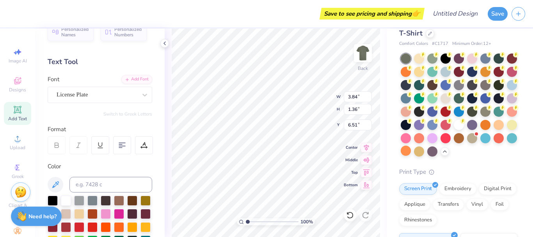
scroll to position [0, 0]
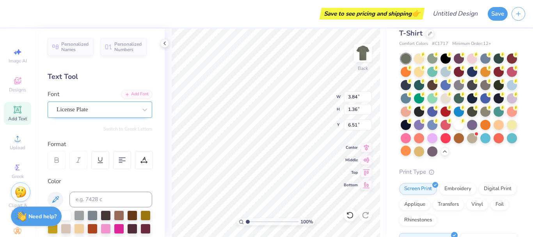
click at [131, 106] on div "License Plate" at bounding box center [97, 109] width 82 height 12
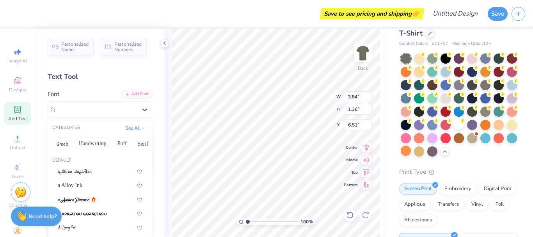
click at [348, 214] on icon at bounding box center [348, 213] width 2 height 2
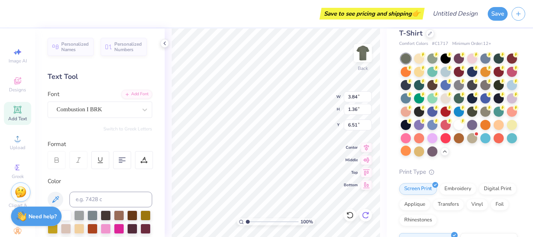
click at [366, 211] on icon at bounding box center [366, 215] width 8 height 8
type input "7.23"
type input "3.72"
type input "5.34"
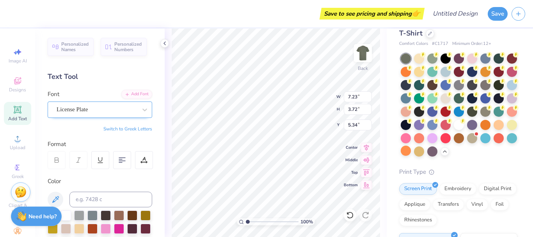
click at [112, 110] on div "License Plate" at bounding box center [97, 109] width 82 height 12
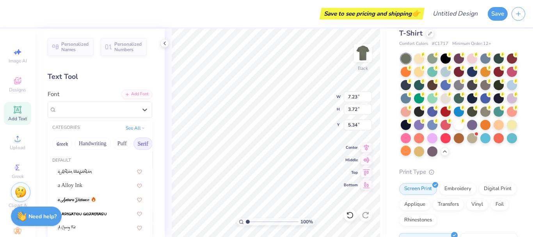
click at [140, 143] on button "Serif" at bounding box center [142, 143] width 19 height 12
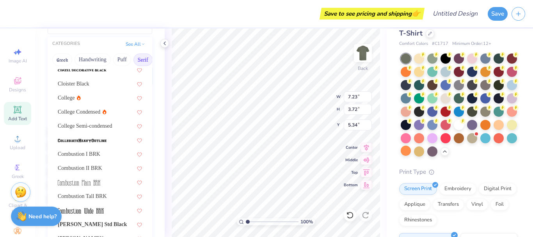
scroll to position [98, 0]
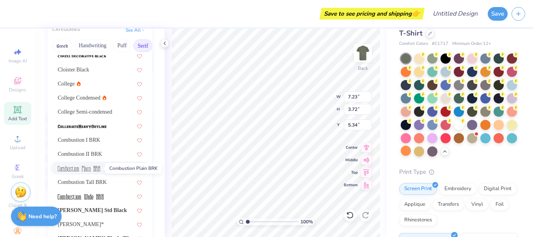
click at [92, 170] on img at bounding box center [79, 168] width 43 height 5
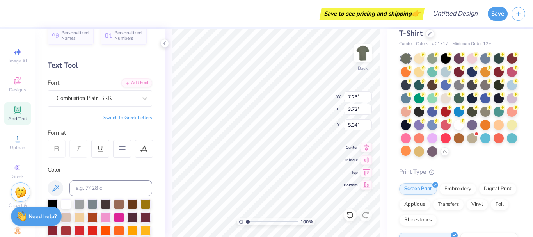
scroll to position [4, 0]
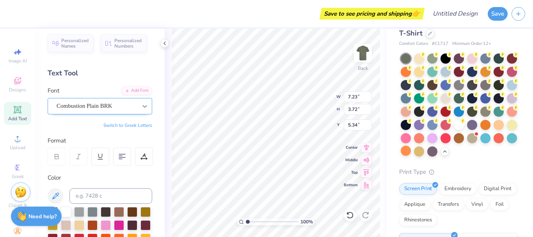
click at [138, 104] on div at bounding box center [145, 106] width 14 height 14
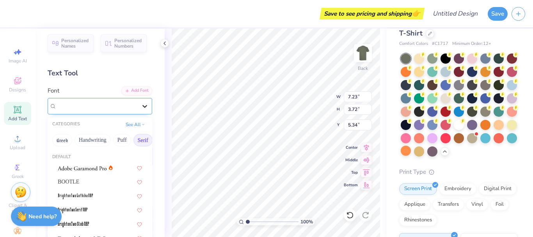
click at [138, 104] on div at bounding box center [145, 106] width 14 height 14
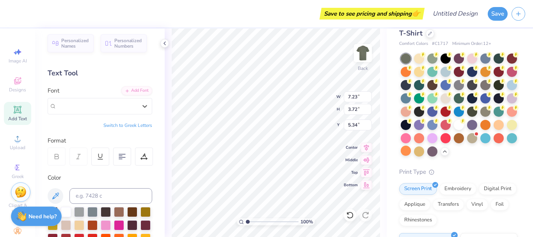
click at [57, 157] on icon at bounding box center [56, 156] width 7 height 7
click at [105, 112] on div "Combustion Plain BRK" at bounding box center [100, 106] width 105 height 16
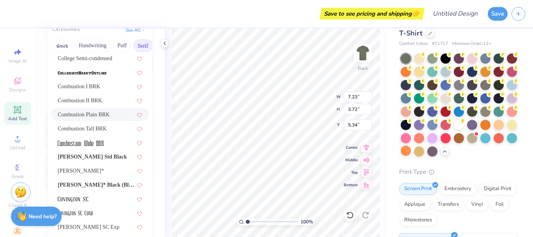
scroll to position [172, 0]
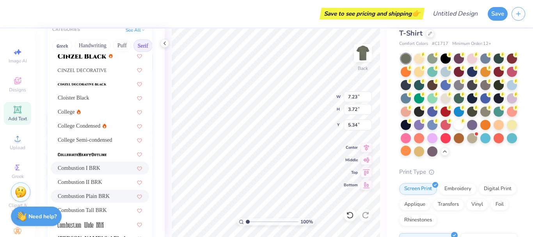
click at [89, 170] on div "Combustion I BRK" at bounding box center [100, 168] width 84 height 8
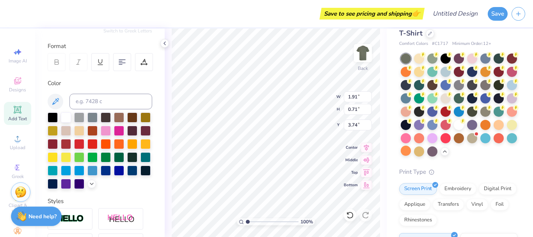
scroll to position [49, 0]
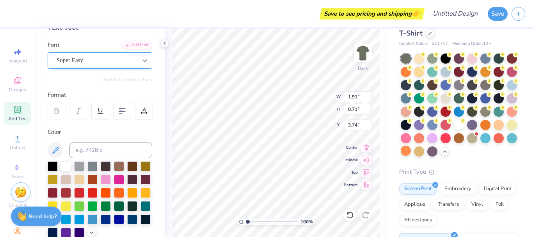
click at [142, 63] on icon at bounding box center [145, 61] width 8 height 8
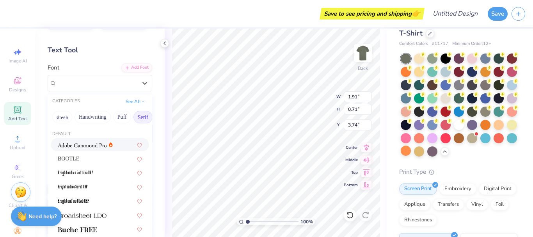
scroll to position [0, 0]
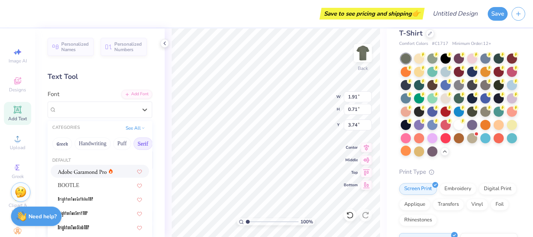
click at [144, 141] on button "Serif" at bounding box center [142, 143] width 19 height 12
click at [143, 145] on button "Serif" at bounding box center [142, 143] width 19 height 12
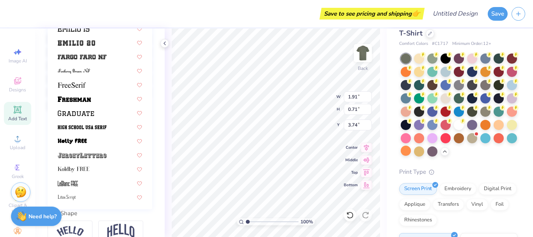
scroll to position [566, 0]
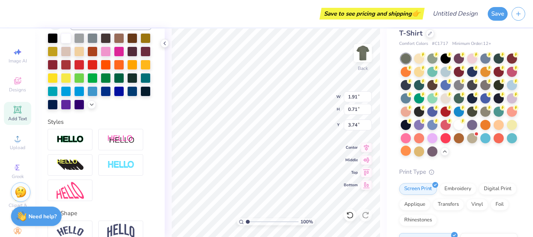
click at [147, 99] on div "Personalized Names Personalized Numbers Text Tool Add Font Font Super Easy Swit…" at bounding box center [99, 132] width 129 height 208
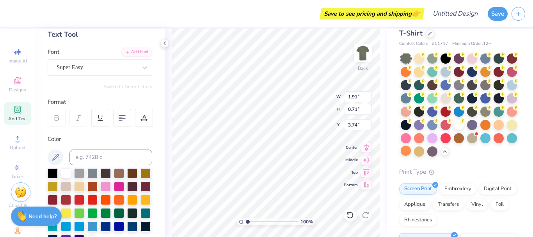
scroll to position [41, 0]
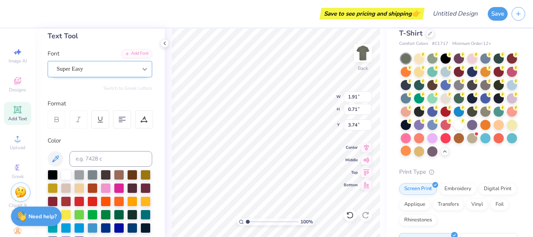
click at [143, 63] on div at bounding box center [145, 69] width 14 height 14
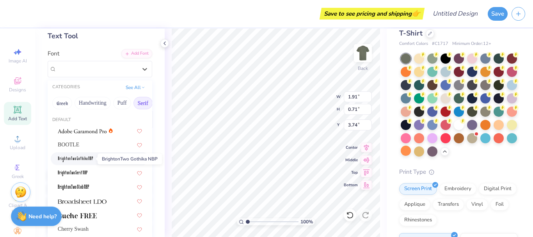
click at [92, 161] on img at bounding box center [75, 158] width 35 height 5
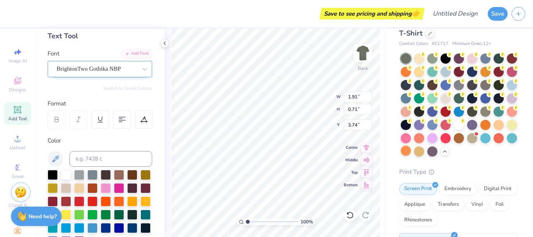
click at [109, 71] on div "BrightonTwo Gothika NBP" at bounding box center [97, 69] width 82 height 12
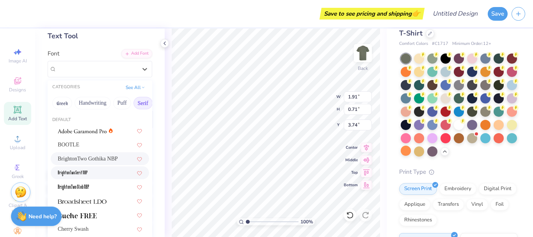
click at [99, 172] on div at bounding box center [100, 172] width 84 height 8
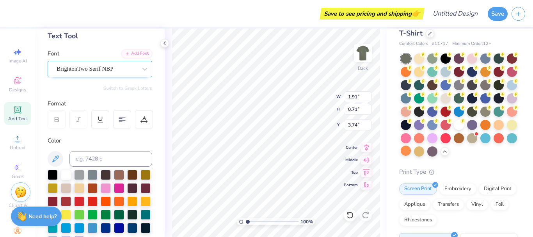
click at [102, 72] on div "BrightonTwo Serif NBP" at bounding box center [97, 69] width 82 height 12
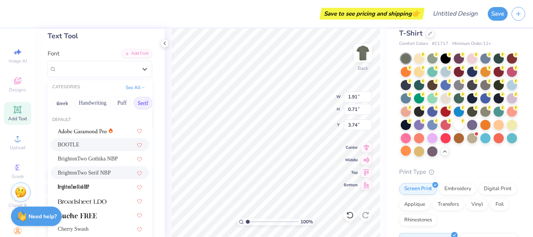
click at [100, 143] on div "BOOTLE" at bounding box center [100, 144] width 84 height 8
click at [89, 76] on div "BOOTLE" at bounding box center [100, 69] width 105 height 16
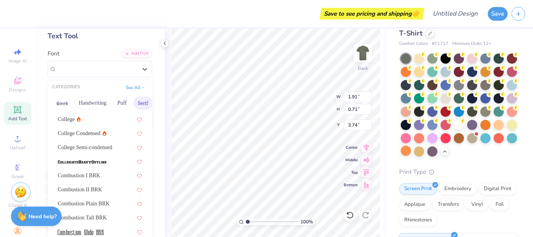
scroll to position [224, 0]
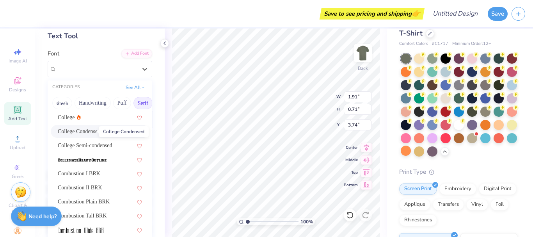
click at [84, 134] on span "College Condensed" at bounding box center [79, 131] width 43 height 8
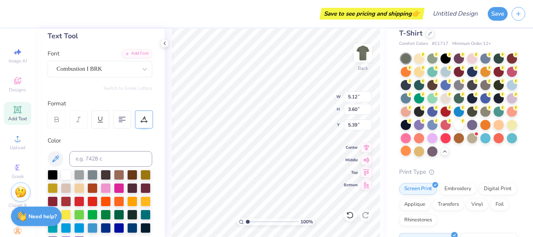
type input "5.12"
type input "3.60"
type input "5.39"
type textarea "Diversity"
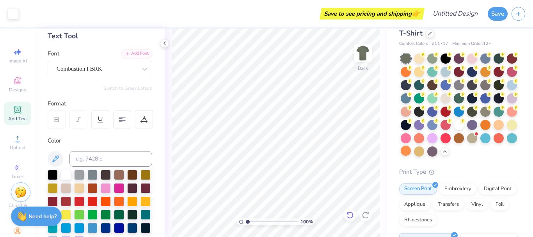
click at [354, 216] on div at bounding box center [350, 215] width 12 height 12
click at [119, 118] on icon at bounding box center [122, 119] width 7 height 7
click at [119, 121] on icon at bounding box center [122, 119] width 7 height 7
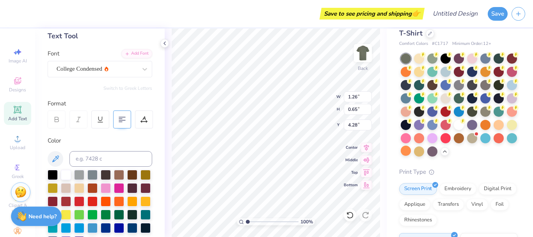
type input "5.12"
type input "3.60"
type input "5.39"
type textarea "Diversity"
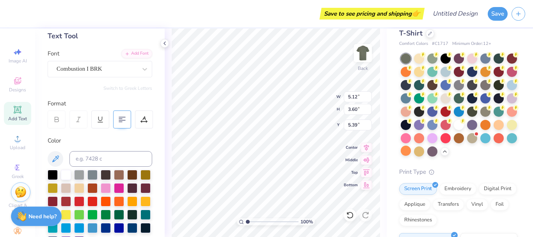
scroll to position [7, 2]
click at [13, 108] on icon at bounding box center [17, 109] width 9 height 9
paste textarea "Council"
type textarea "Council"
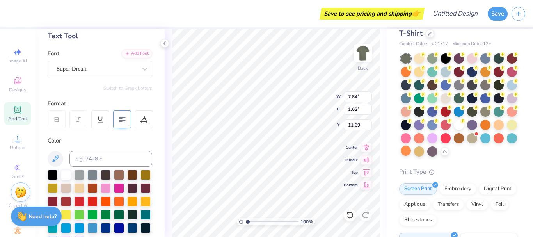
scroll to position [7, 1]
click at [119, 71] on div "Super Dream" at bounding box center [97, 69] width 82 height 12
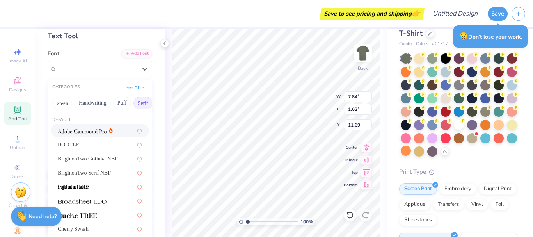
click at [141, 103] on button "Serif" at bounding box center [142, 103] width 19 height 12
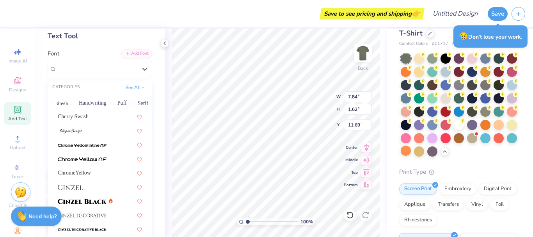
scroll to position [910, 0]
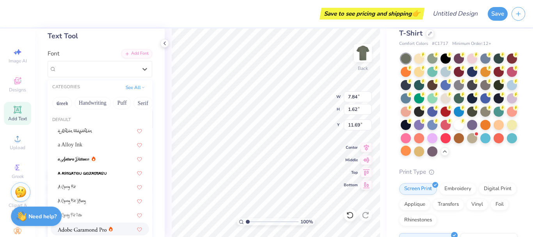
drag, startPoint x: 142, startPoint y: 120, endPoint x: 147, endPoint y: 178, distance: 58.3
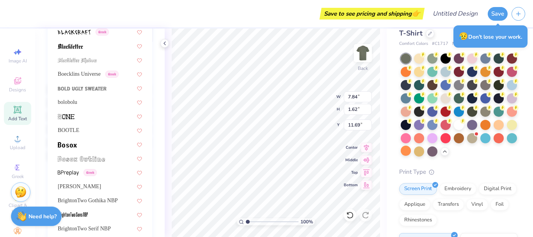
scroll to position [435, 0]
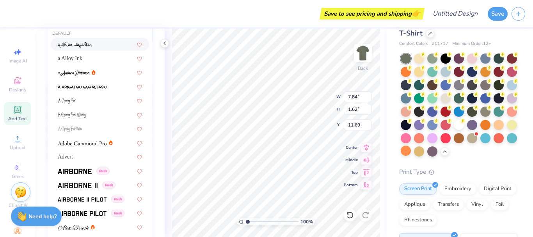
drag, startPoint x: 142, startPoint y: 37, endPoint x: 142, endPoint y: 63, distance: 26.1
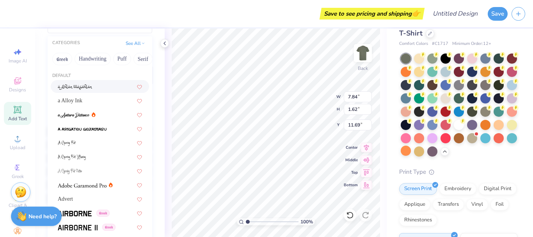
scroll to position [74, 0]
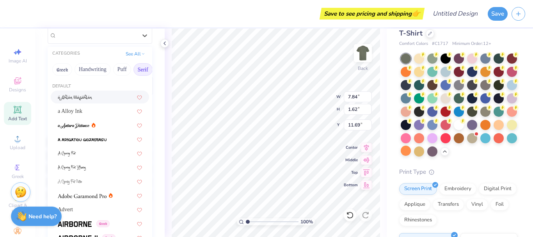
click at [145, 71] on button "Serif" at bounding box center [142, 69] width 19 height 12
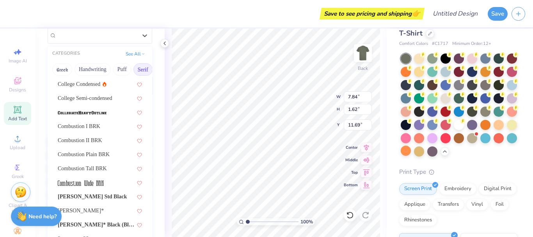
scroll to position [262, 0]
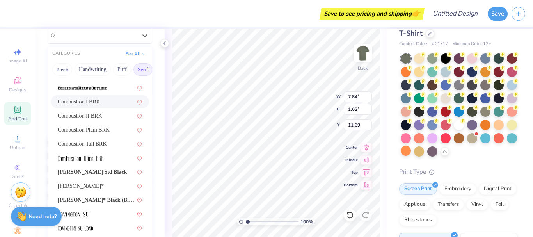
click at [92, 104] on div "Combustion I BRK" at bounding box center [100, 102] width 84 height 8
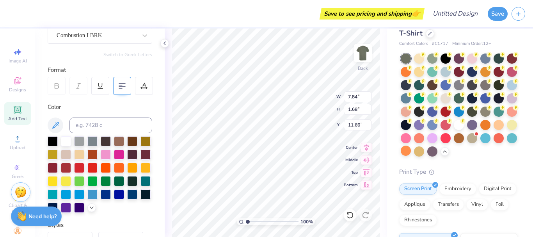
type input "4.74"
type input "1.68"
type input "7.24"
type input "7.58"
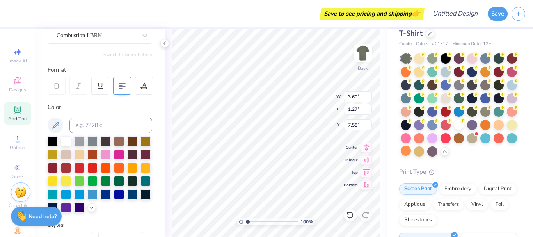
type input "3.60"
type input "1.27"
type input "7.24"
type input "3.60"
type input "1.27"
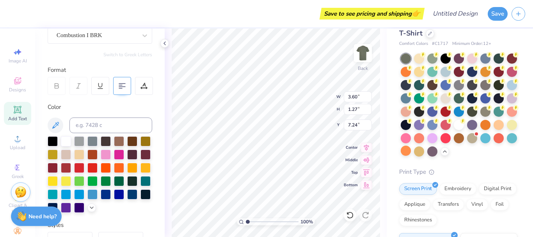
type input "7.24"
type input "5.12"
type input "2.96"
type input "5.55"
type input "4.84"
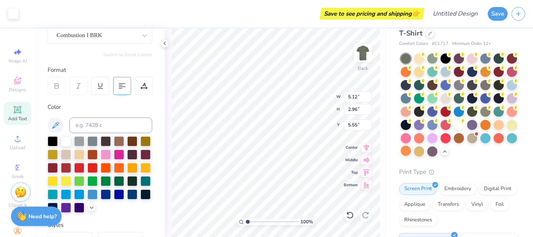
type input "2.80"
type input "5.46"
click at [370, 49] on img at bounding box center [362, 52] width 31 height 31
click at [8, 119] on span "Add Text" at bounding box center [17, 118] width 19 height 6
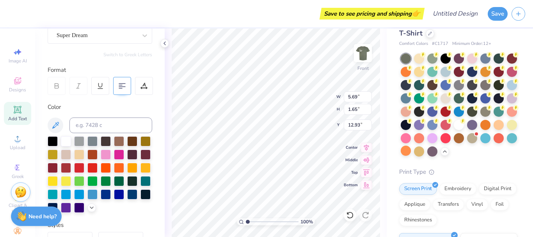
scroll to position [7, 1]
type textarea "T"
paste textarea "Diversity"
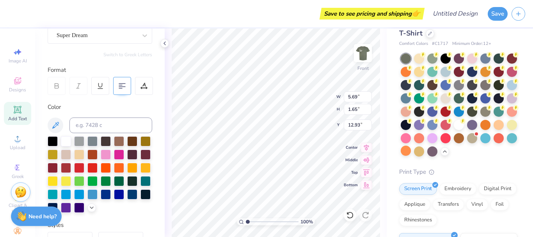
type textarea "Diversity"
click at [118, 39] on div "Super Dream" at bounding box center [97, 35] width 82 height 12
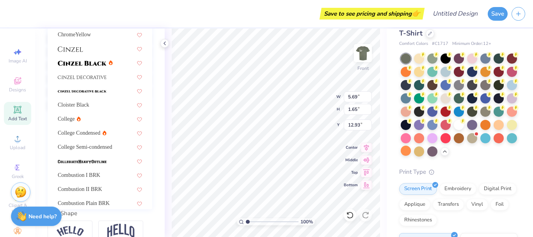
scroll to position [88, 0]
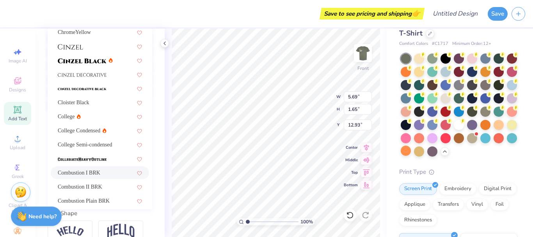
click at [72, 170] on span "Combustion I BRK" at bounding box center [79, 172] width 43 height 8
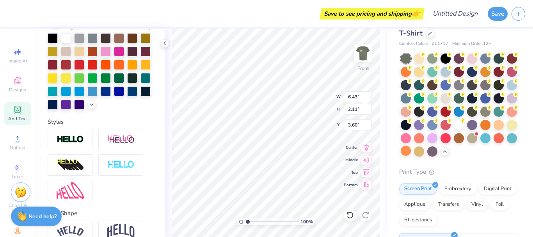
type input "3.60"
type textarea "DIVERSITY"
click at [168, 160] on div "100 % Front W 6.43 6.43 " H 2.11 2.11 " Y 3.60 3.60 " Center Middle Top Bottom" at bounding box center [276, 132] width 222 height 208
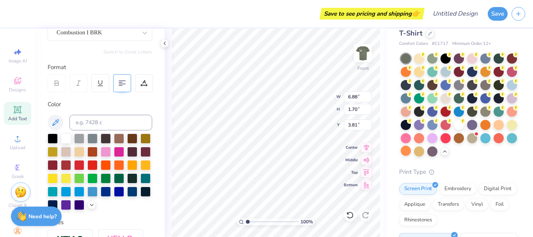
scroll to position [27, 0]
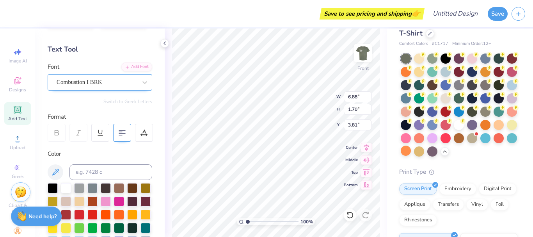
click at [124, 84] on div "Combustion I BRK" at bounding box center [97, 82] width 82 height 12
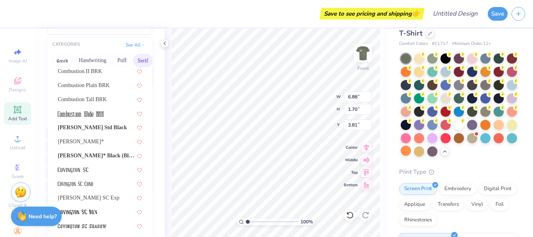
scroll to position [316, 0]
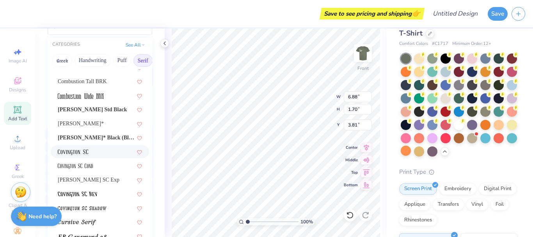
click at [109, 155] on div at bounding box center [100, 151] width 84 height 8
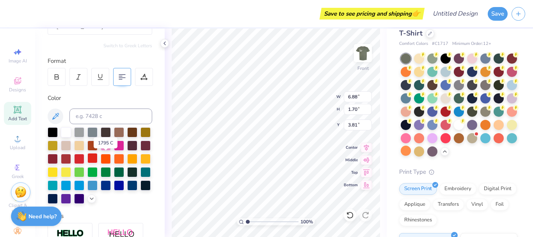
type input "9.07"
type input "1.73"
type input "3.80"
click at [138, 33] on div at bounding box center [145, 27] width 14 height 14
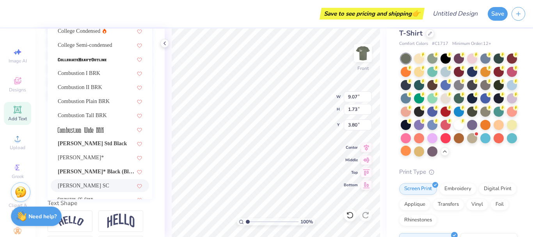
scroll to position [158, 0]
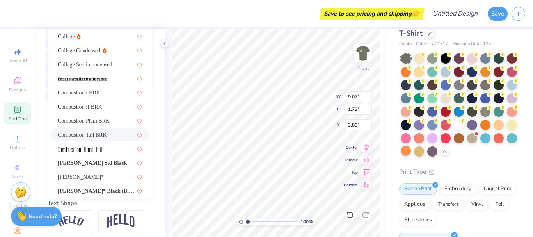
click at [108, 135] on div "Combustion Tall BRK" at bounding box center [100, 135] width 84 height 8
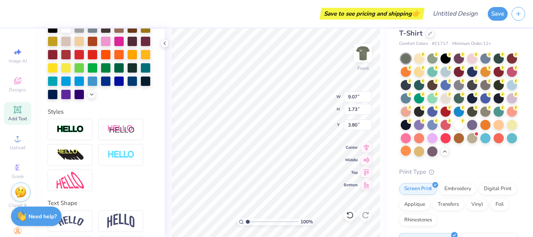
type input "5.79"
type input "3.79"
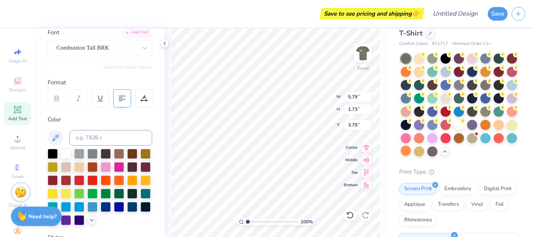
scroll to position [55, 0]
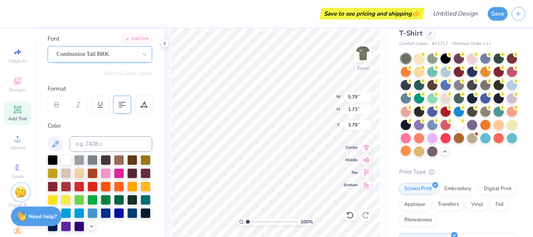
click at [122, 58] on div "Combustion Tall BRK" at bounding box center [97, 54] width 82 height 12
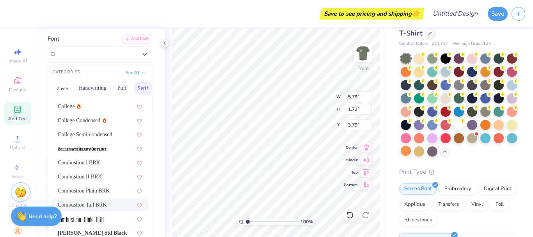
scroll to position [254, 0]
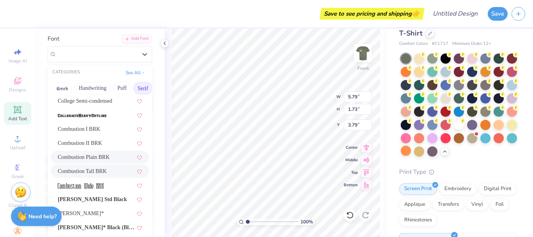
click at [99, 160] on div "Combustion Plain BRK" at bounding box center [100, 157] width 84 height 8
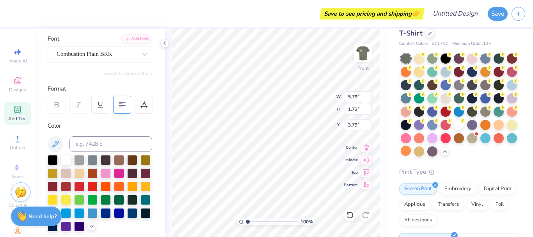
type input "5.99"
type input "1.70"
type input "3.81"
click at [88, 56] on div "Combustion Plain BRK" at bounding box center [97, 54] width 82 height 12
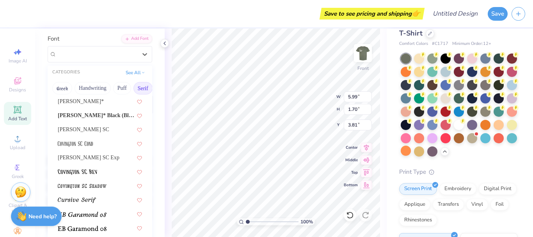
scroll to position [390, 0]
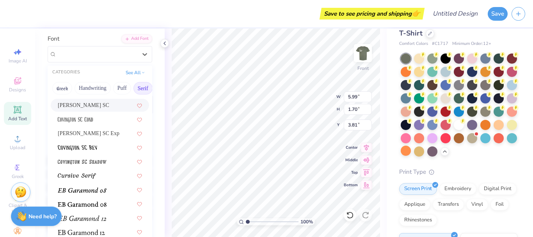
click at [75, 103] on span "[PERSON_NAME] SC" at bounding box center [83, 105] width 51 height 8
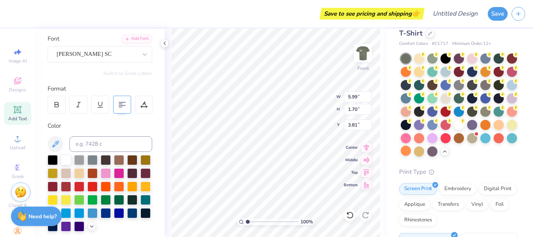
type input "9.07"
type input "1.73"
type input "3.80"
click at [111, 59] on div at bounding box center [97, 54] width 80 height 11
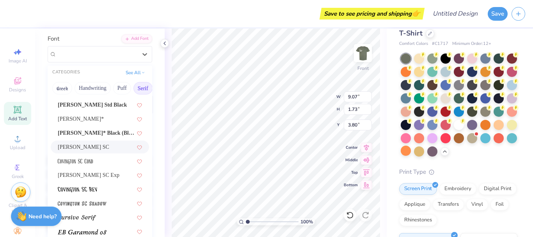
scroll to position [352, 0]
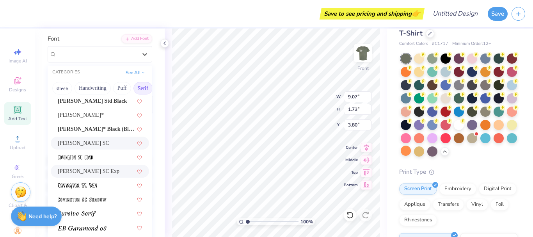
click at [102, 172] on span "[PERSON_NAME] SC Exp" at bounding box center [89, 171] width 62 height 8
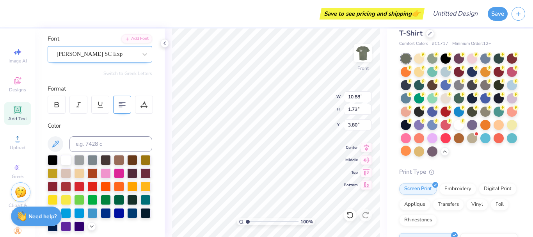
click at [128, 59] on div at bounding box center [97, 54] width 80 height 11
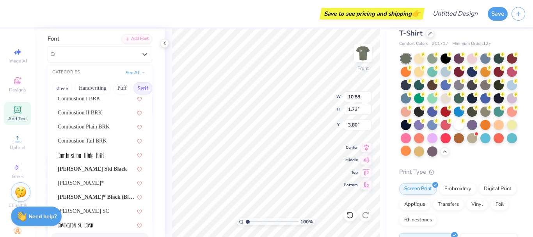
scroll to position [250, 0]
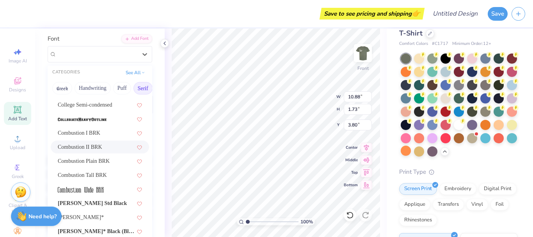
click at [99, 147] on div "Combustion II BRK" at bounding box center [100, 147] width 84 height 8
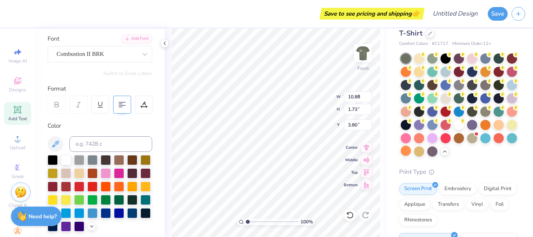
type input "6.24"
type input "3.79"
click at [92, 57] on div "Combustion II BRK" at bounding box center [97, 54] width 82 height 12
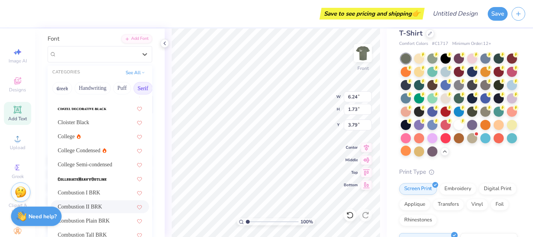
scroll to position [194, 0]
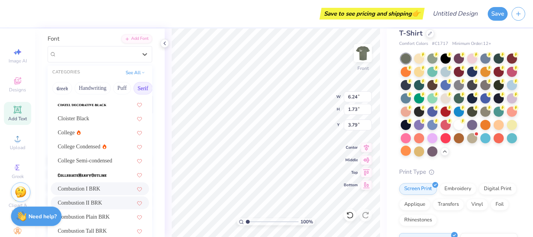
click at [93, 189] on div "Combustion I BRK" at bounding box center [100, 188] width 84 height 8
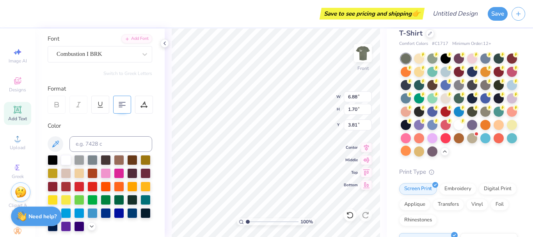
type input "6.88"
type input "1.70"
type input "3.81"
click at [101, 59] on div "Combustion I BRK" at bounding box center [97, 54] width 82 height 12
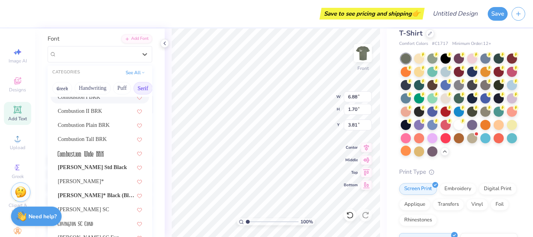
scroll to position [280, 0]
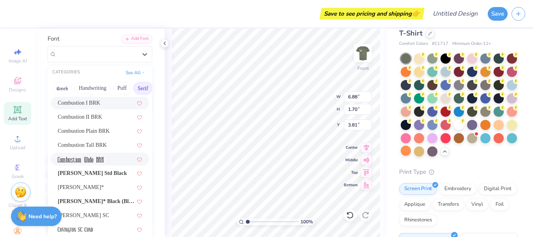
click at [110, 162] on div at bounding box center [100, 159] width 84 height 8
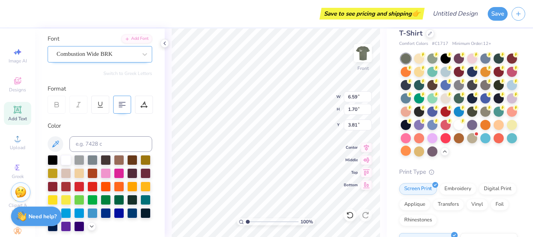
click at [89, 52] on div "Combustion Wide BRK" at bounding box center [97, 54] width 82 height 12
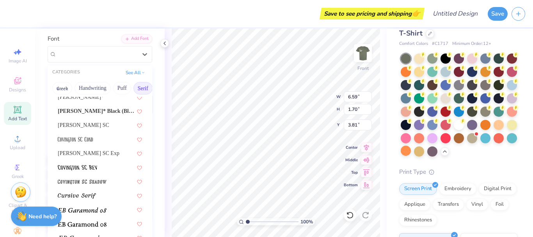
scroll to position [372, 0]
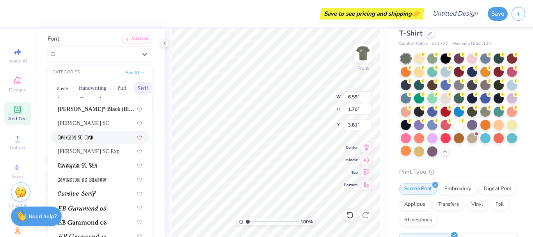
click at [79, 132] on div at bounding box center [100, 137] width 98 height 13
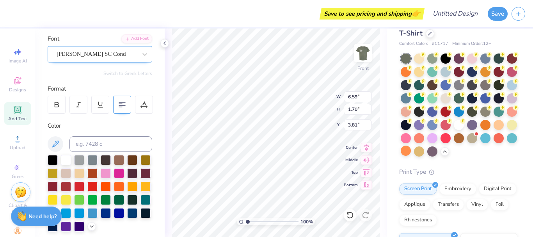
type input "7.24"
type input "1.73"
type input "3.80"
click at [112, 51] on div "[PERSON_NAME] SC Cond" at bounding box center [97, 54] width 82 height 12
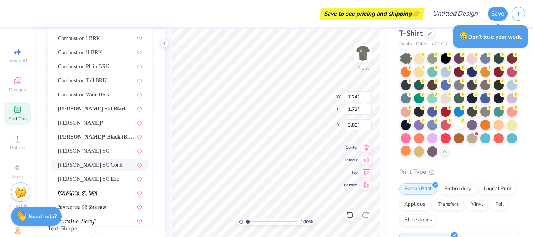
scroll to position [244, 0]
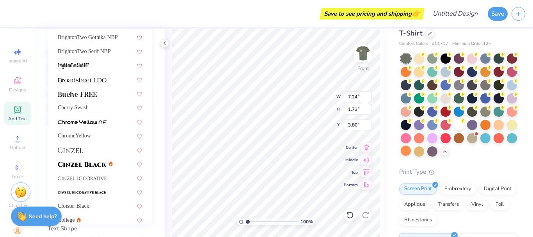
drag, startPoint x: 143, startPoint y: 33, endPoint x: 142, endPoint y: 85, distance: 52.3
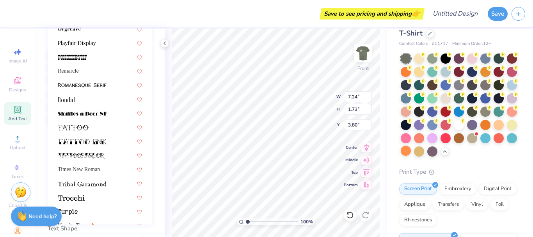
scroll to position [839, 0]
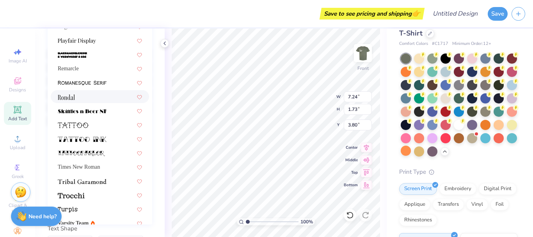
click at [74, 98] on img at bounding box center [66, 96] width 17 height 5
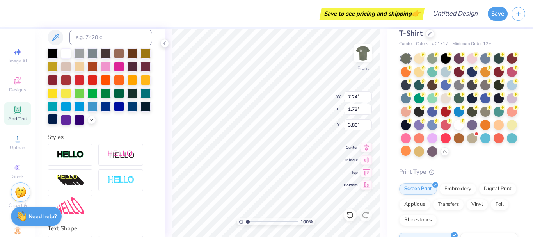
type input "9.27"
type input "1.81"
type input "3.75"
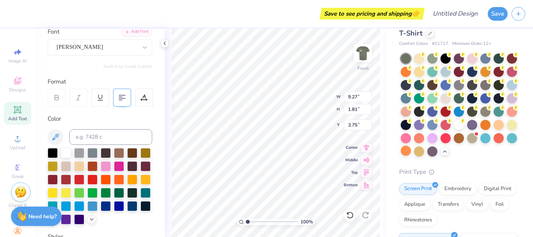
scroll to position [52, 0]
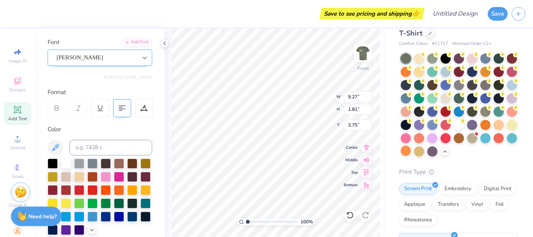
click at [141, 61] on icon at bounding box center [145, 58] width 8 height 8
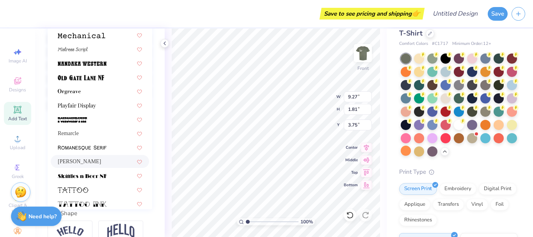
scroll to position [757, 0]
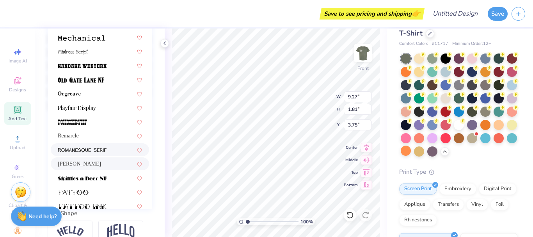
click at [102, 152] on img at bounding box center [82, 149] width 49 height 5
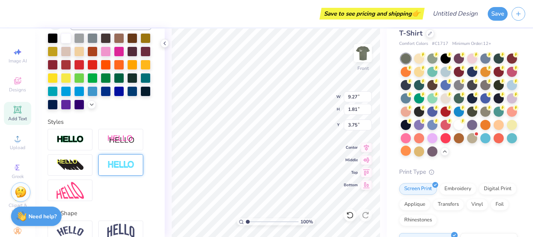
type input "11.68"
type input "1.80"
type input "3.76"
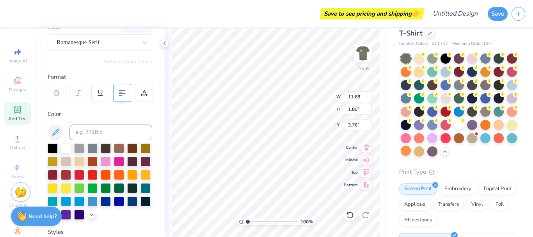
scroll to position [64, 0]
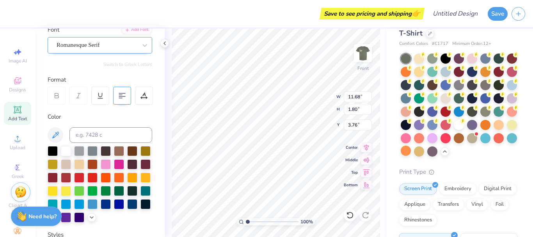
click at [126, 50] on div at bounding box center [97, 45] width 80 height 11
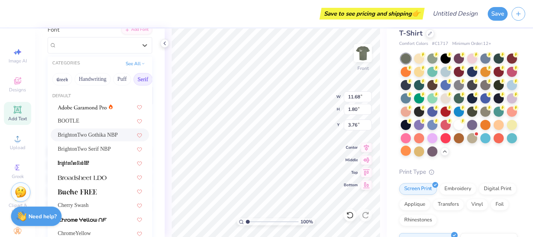
click at [106, 133] on div "BrightonTwo Gothika NBP" at bounding box center [100, 135] width 84 height 8
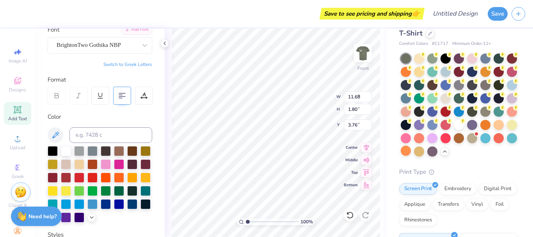
type input "6.02"
type input "1.47"
click at [121, 48] on div "BrightonTwo Gothika NBP" at bounding box center [97, 45] width 82 height 12
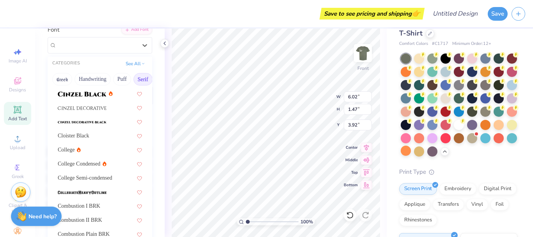
scroll to position [216, 0]
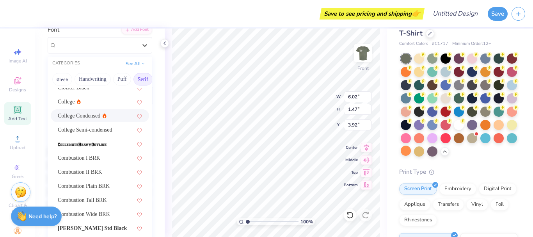
click at [78, 119] on span "College Condensed" at bounding box center [79, 116] width 43 height 8
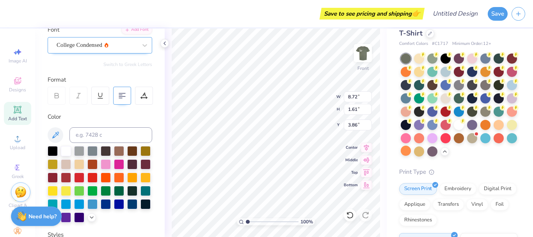
click at [115, 44] on div "College Condensed" at bounding box center [97, 45] width 82 height 12
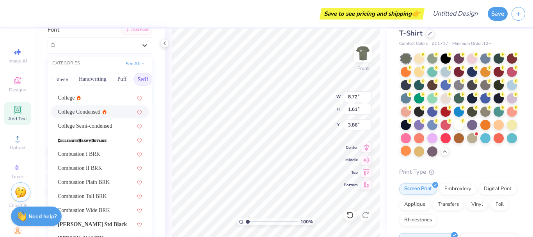
scroll to position [222, 0]
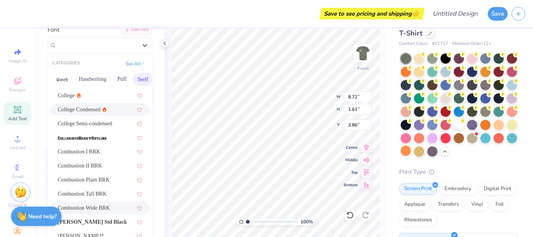
click at [106, 208] on div "Combustion Wide BRK" at bounding box center [100, 208] width 84 height 8
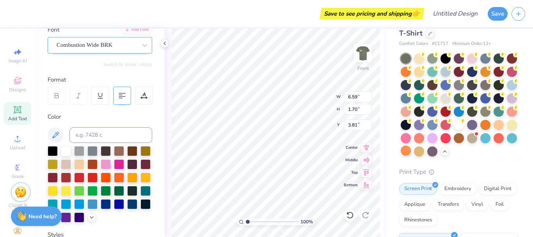
click at [113, 50] on div at bounding box center [97, 45] width 80 height 11
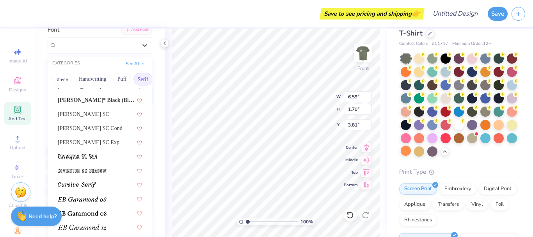
scroll to position [380, 0]
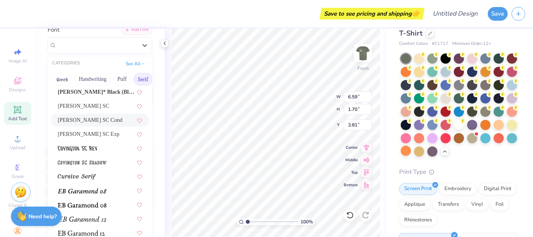
click at [98, 121] on div "[PERSON_NAME] SC Cond" at bounding box center [100, 120] width 84 height 8
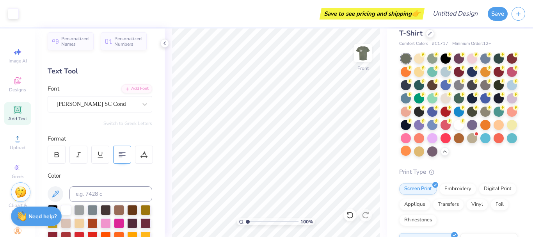
scroll to position [0, 0]
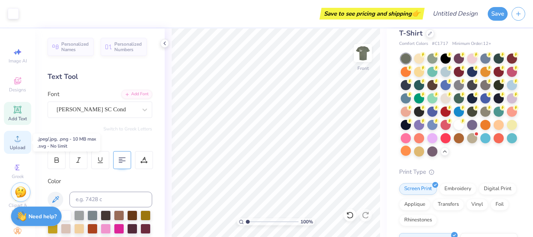
click at [10, 134] on div "Upload" at bounding box center [17, 142] width 27 height 23
click at [15, 144] on div "Upload" at bounding box center [17, 142] width 27 height 23
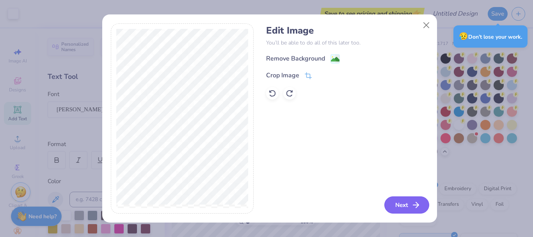
click at [418, 200] on icon "button" at bounding box center [415, 204] width 9 height 9
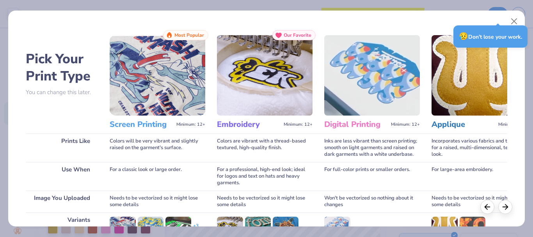
drag, startPoint x: 528, startPoint y: 69, endPoint x: 530, endPoint y: 86, distance: 17.6
click at [530, 86] on div "Pick Your Print Type You can change this later. Prints Like Use When Image You …" at bounding box center [266, 118] width 533 height 237
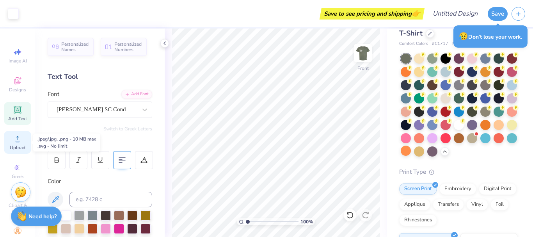
click at [18, 138] on icon at bounding box center [17, 138] width 9 height 9
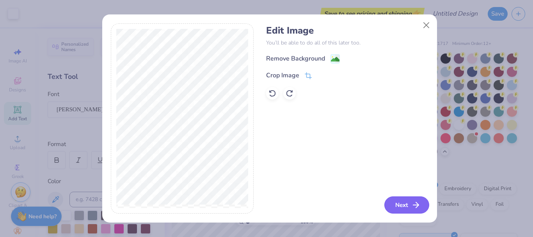
click at [395, 199] on button "Next" at bounding box center [406, 204] width 45 height 17
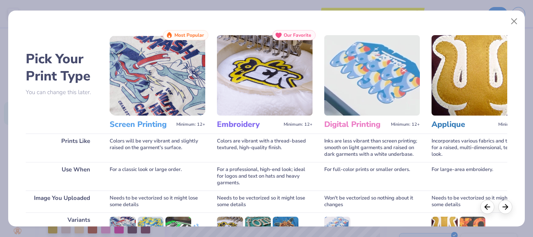
click at [176, 78] on img at bounding box center [158, 75] width 96 height 80
click at [504, 205] on icon at bounding box center [505, 205] width 9 height 9
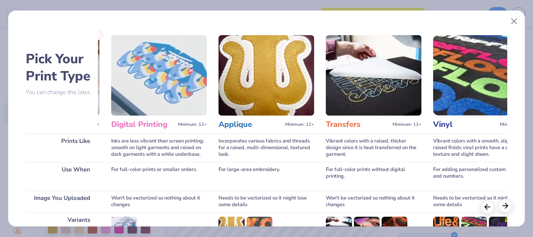
scroll to position [0, 241]
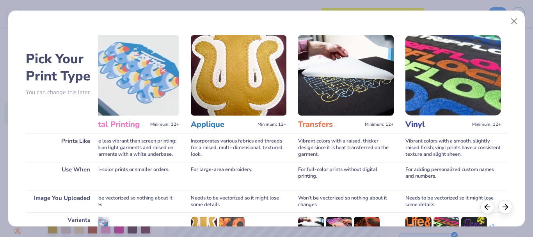
click at [121, 127] on h3 "Digital Printing" at bounding box center [115, 124] width 64 height 10
click at [113, 93] on img at bounding box center [131, 75] width 96 height 80
click at [266, 86] on img at bounding box center [239, 75] width 96 height 80
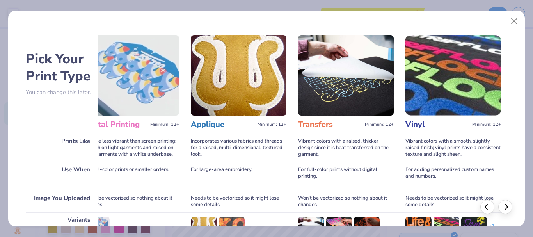
click at [266, 86] on img at bounding box center [239, 75] width 96 height 80
click at [509, 205] on icon at bounding box center [505, 205] width 9 height 9
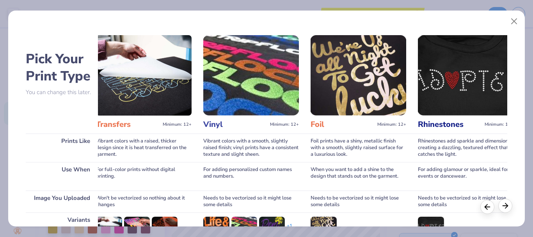
scroll to position [0, 461]
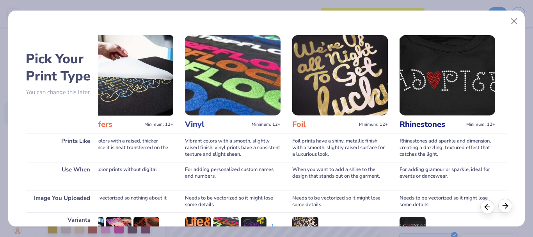
click at [509, 205] on icon at bounding box center [505, 205] width 9 height 9
click at [501, 207] on icon at bounding box center [505, 205] width 9 height 9
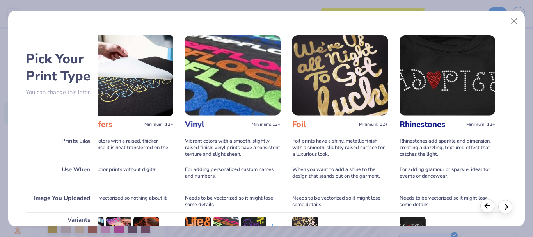
click at [489, 208] on icon at bounding box center [487, 205] width 9 height 9
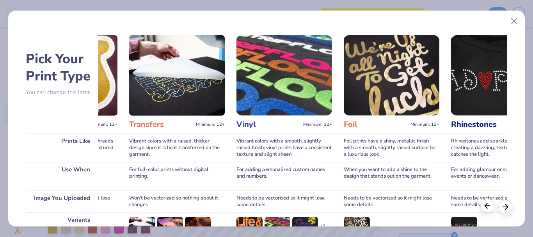
click at [489, 208] on icon at bounding box center [487, 205] width 9 height 9
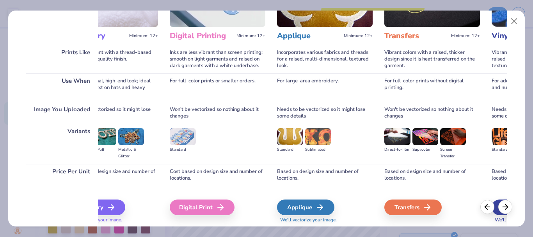
scroll to position [113, 0]
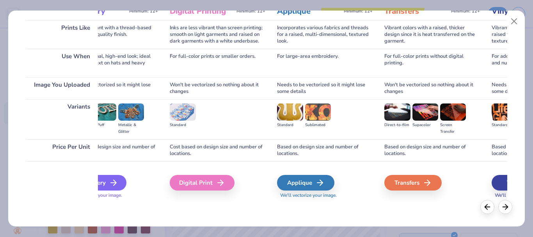
click at [101, 184] on div "Embroidery" at bounding box center [95, 183] width 63 height 16
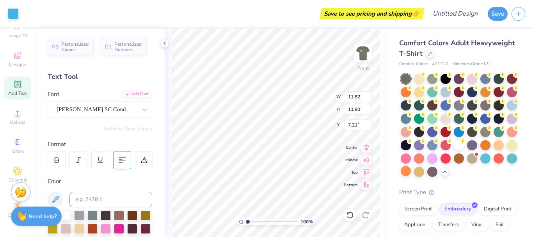
scroll to position [0, 0]
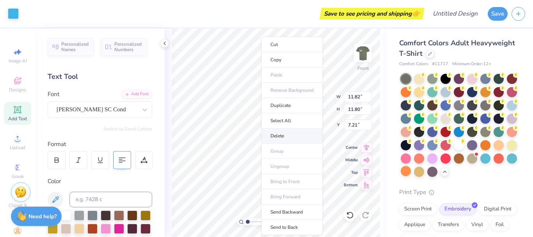
click at [295, 133] on li "Delete" at bounding box center [291, 135] width 61 height 15
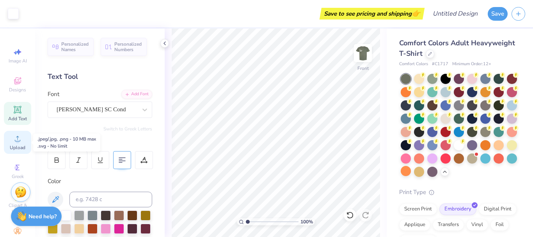
click at [16, 144] on div "Upload" at bounding box center [17, 142] width 27 height 23
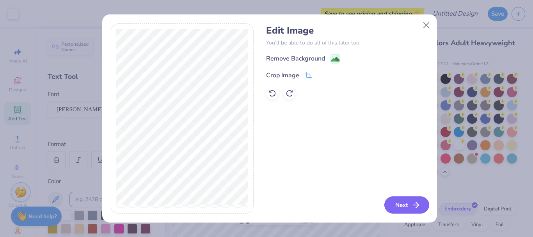
click at [409, 202] on button "Next" at bounding box center [406, 204] width 45 height 17
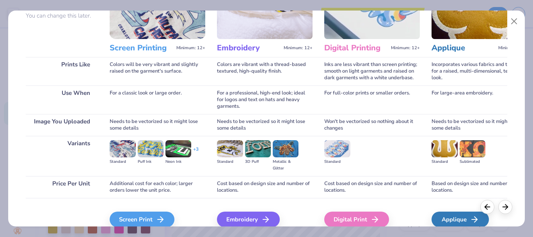
scroll to position [85, 0]
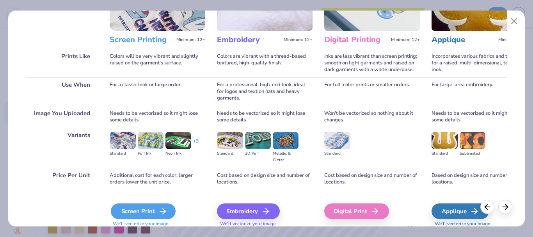
click at [157, 207] on div "Screen Print" at bounding box center [143, 211] width 65 height 16
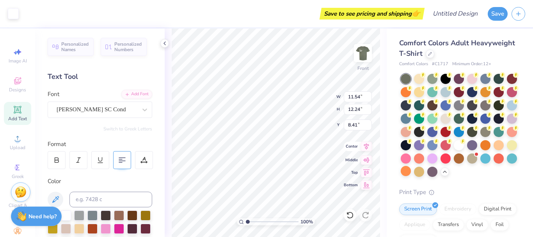
click at [366, 149] on icon at bounding box center [366, 146] width 5 height 7
click at [366, 148] on icon at bounding box center [366, 146] width 5 height 7
click at [369, 170] on icon at bounding box center [366, 171] width 11 height 9
click at [20, 113] on div "Add Text" at bounding box center [17, 113] width 27 height 23
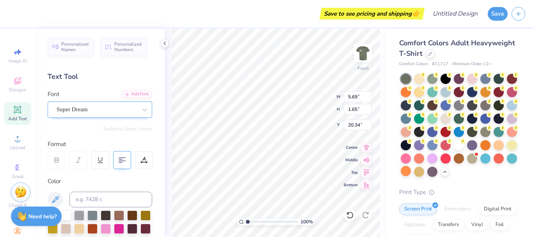
click at [115, 107] on div "Super Dream" at bounding box center [97, 109] width 82 height 12
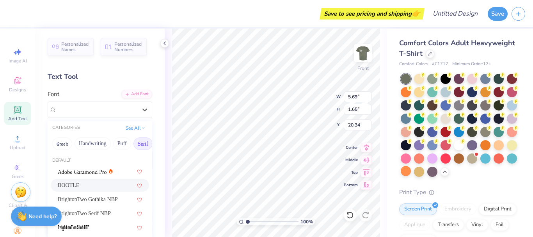
click at [100, 183] on div "BOOTLE" at bounding box center [100, 185] width 84 height 8
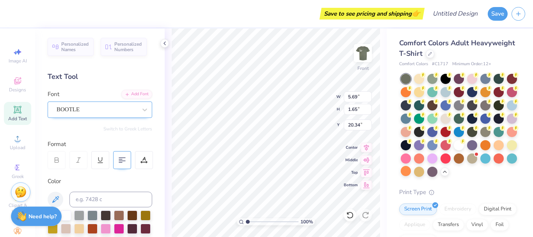
click at [101, 110] on div "BOOTLE" at bounding box center [97, 109] width 82 height 12
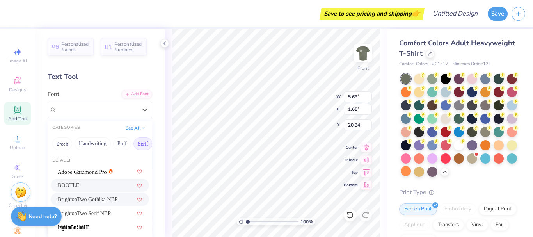
click at [100, 199] on div "BrightonTwo Gothika NBP" at bounding box center [100, 199] width 84 height 8
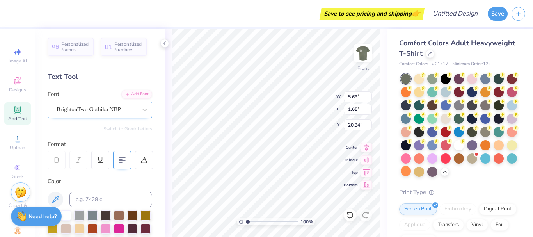
click at [101, 115] on div "BrightonTwo Gothika NBP" at bounding box center [97, 109] width 82 height 12
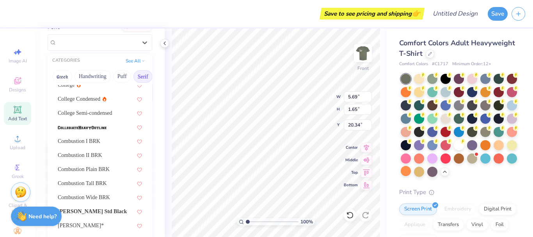
scroll to position [240, 0]
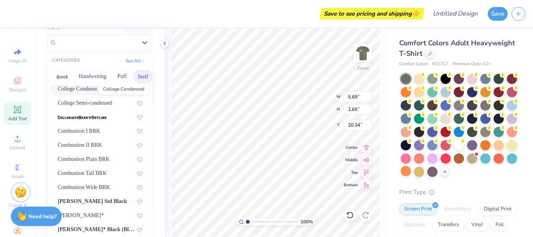
click at [83, 92] on span "College Condensed" at bounding box center [79, 89] width 43 height 8
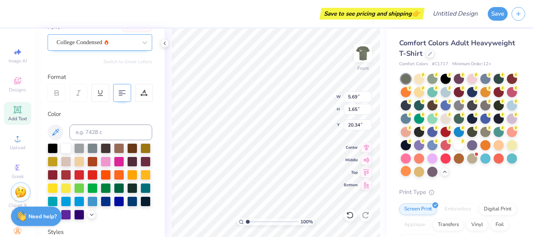
click at [129, 40] on div "College Condensed" at bounding box center [97, 42] width 82 height 12
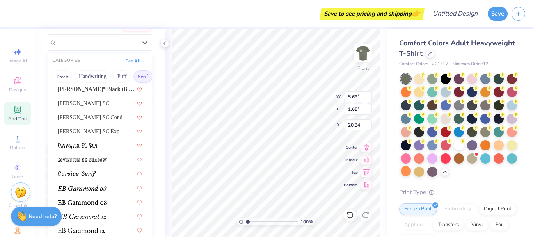
scroll to position [384, 0]
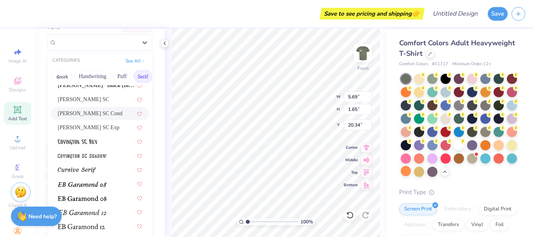
click at [89, 108] on div "[PERSON_NAME] SC Cond" at bounding box center [100, 113] width 98 height 13
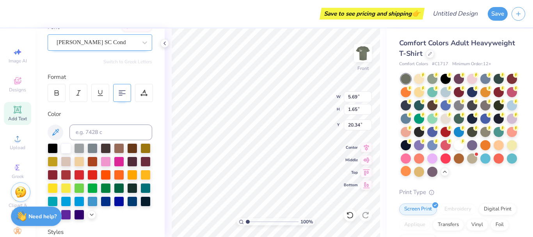
click at [115, 47] on div at bounding box center [97, 42] width 80 height 11
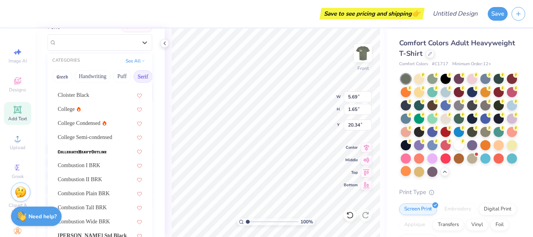
scroll to position [224, 0]
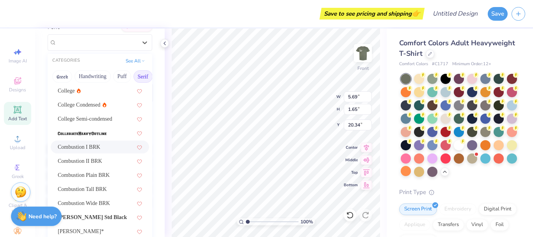
click at [97, 150] on div "Combustion I BRK" at bounding box center [100, 147] width 84 height 8
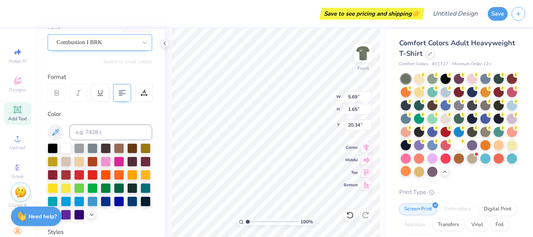
click at [115, 40] on div "Combustion I BRK" at bounding box center [97, 42] width 82 height 12
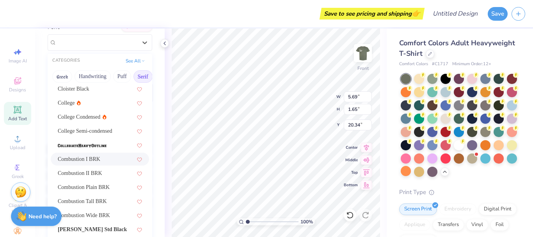
scroll to position [230, 0]
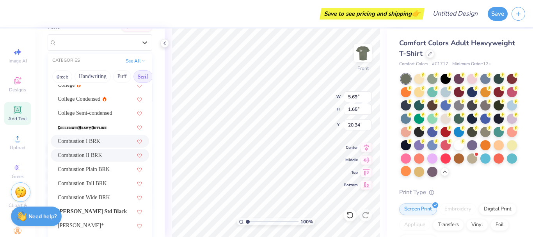
click at [106, 160] on div "Combustion II BRK" at bounding box center [100, 155] width 98 height 13
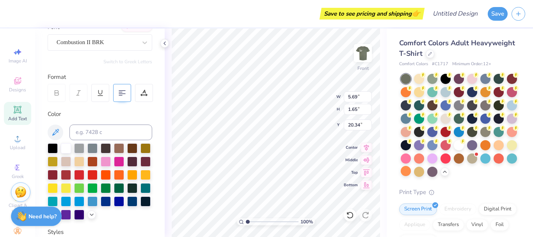
scroll to position [7, 2]
click at [14, 121] on span "Add Text" at bounding box center [17, 118] width 19 height 6
click at [113, 49] on div "Super Dream" at bounding box center [100, 42] width 105 height 16
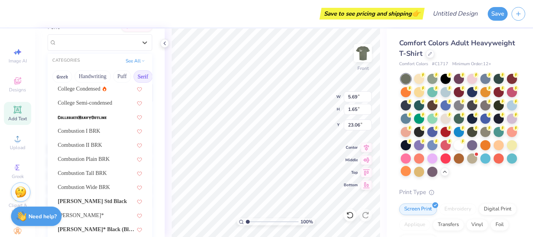
scroll to position [242, 0]
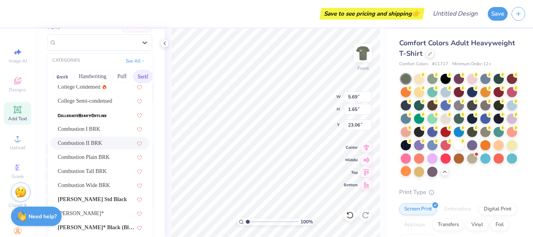
click at [96, 146] on div "Combustion II BRK" at bounding box center [100, 143] width 84 height 8
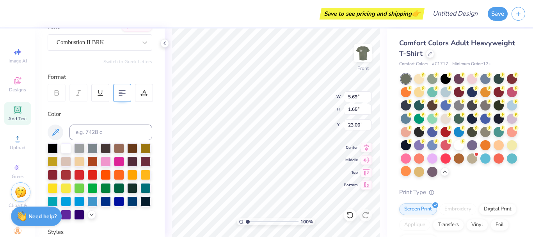
scroll to position [7, 2]
click at [75, 42] on div "Combustion II BRK" at bounding box center [97, 42] width 82 height 12
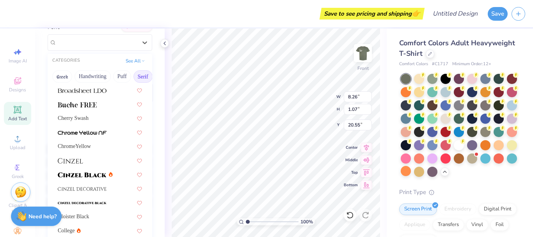
scroll to position [126, 0]
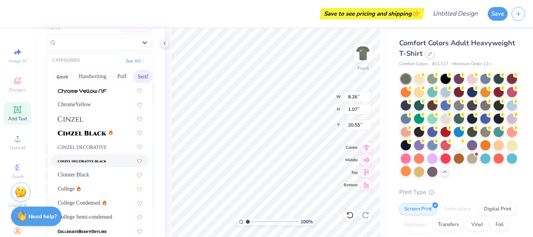
click at [99, 157] on span at bounding box center [82, 160] width 49 height 8
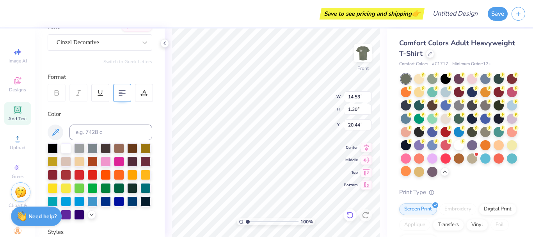
click at [353, 216] on icon at bounding box center [349, 214] width 7 height 7
click at [126, 41] on div "Combustion II BRK" at bounding box center [97, 42] width 82 height 12
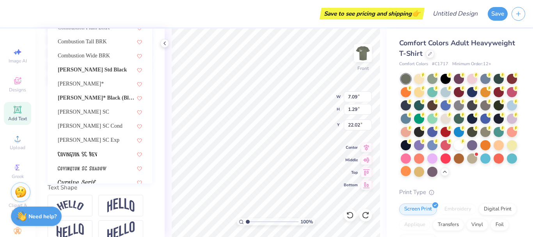
scroll to position [207, 0]
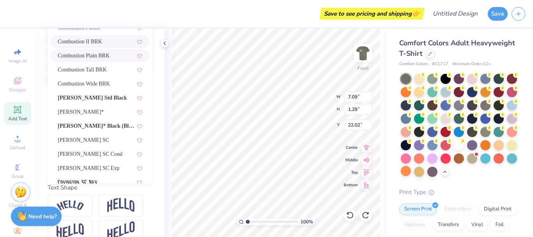
click at [94, 55] on div "Combustion Plain BRK" at bounding box center [100, 55] width 84 height 8
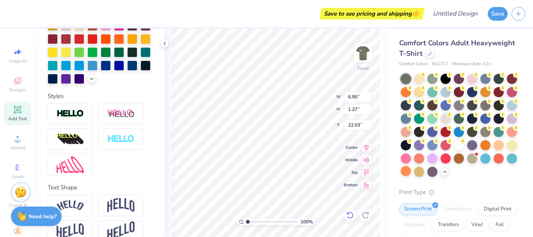
click at [350, 213] on icon at bounding box center [350, 215] width 8 height 8
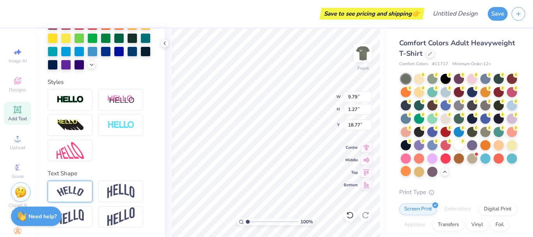
click at [80, 199] on div at bounding box center [70, 191] width 45 height 21
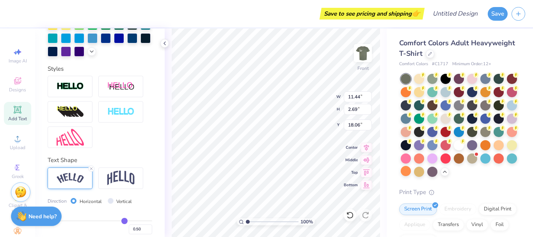
scroll to position [275, 0]
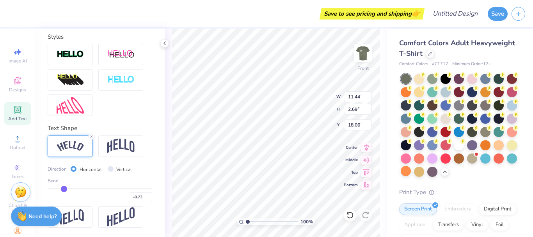
drag, startPoint x: 117, startPoint y: 189, endPoint x: 63, endPoint y: 191, distance: 54.2
click at [63, 189] on input "range" at bounding box center [100, 188] width 105 height 1
drag, startPoint x: 63, startPoint y: 190, endPoint x: 122, endPoint y: 191, distance: 59.3
click at [122, 189] on input "range" at bounding box center [100, 188] width 105 height 1
drag, startPoint x: 123, startPoint y: 189, endPoint x: 112, endPoint y: 189, distance: 11.3
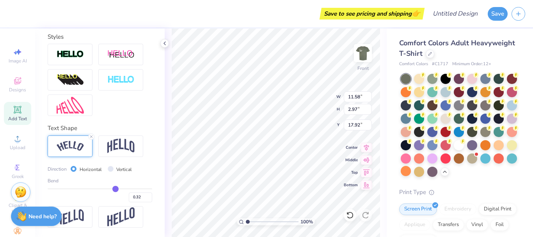
click at [112, 189] on input "range" at bounding box center [100, 188] width 105 height 1
drag, startPoint x: 112, startPoint y: 189, endPoint x: 128, endPoint y: 189, distance: 15.6
click at [128, 189] on input "range" at bounding box center [100, 188] width 105 height 1
click at [137, 189] on input "range" at bounding box center [100, 188] width 105 height 1
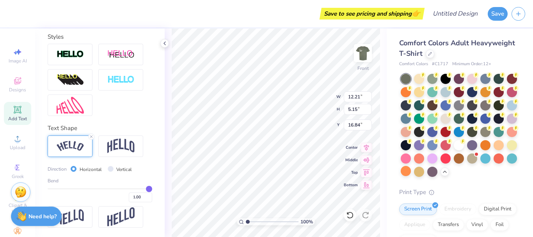
drag, startPoint x: 138, startPoint y: 189, endPoint x: 146, endPoint y: 189, distance: 8.2
click at [146, 189] on input "range" at bounding box center [100, 188] width 105 height 1
drag, startPoint x: 144, startPoint y: 189, endPoint x: 76, endPoint y: 190, distance: 67.9
click at [76, 189] on input "range" at bounding box center [100, 188] width 105 height 1
drag, startPoint x: 76, startPoint y: 190, endPoint x: 71, endPoint y: 191, distance: 4.4
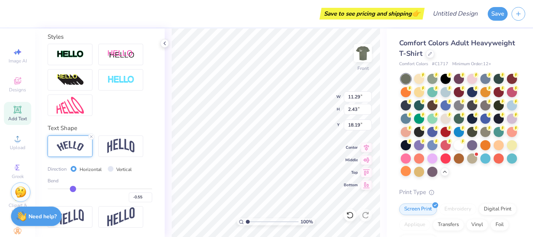
click at [71, 189] on input "range" at bounding box center [100, 188] width 105 height 1
drag, startPoint x: 72, startPoint y: 190, endPoint x: 67, endPoint y: 190, distance: 4.7
click at [67, 189] on input "range" at bounding box center [100, 188] width 105 height 1
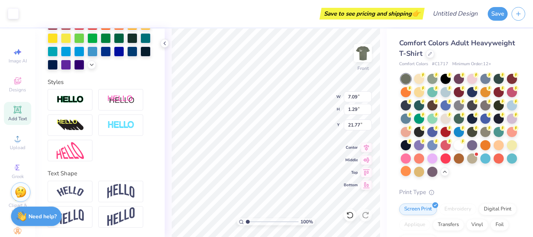
scroll to position [230, 0]
click at [68, 185] on div at bounding box center [70, 191] width 45 height 21
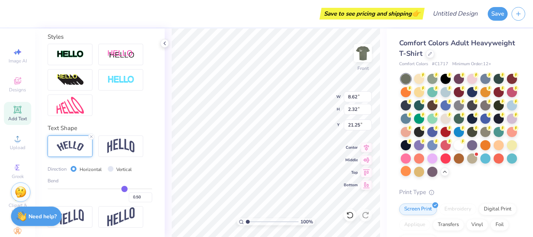
scroll to position [275, 0]
drag, startPoint x: 121, startPoint y: 188, endPoint x: 72, endPoint y: 188, distance: 48.4
click at [72, 188] on input "range" at bounding box center [100, 188] width 105 height 1
drag, startPoint x: 72, startPoint y: 188, endPoint x: 64, endPoint y: 189, distance: 7.8
click at [64, 189] on input "range" at bounding box center [100, 188] width 105 height 1
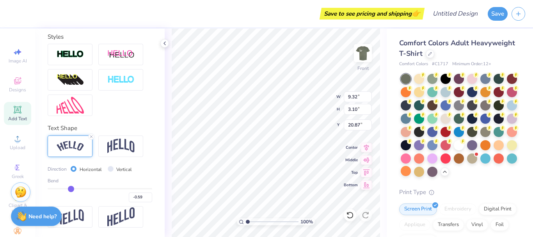
click at [69, 189] on input "range" at bounding box center [100, 188] width 105 height 1
click at [74, 189] on input "range" at bounding box center [100, 188] width 105 height 1
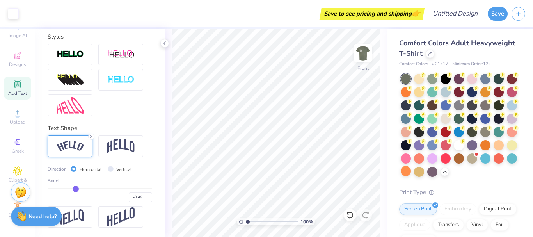
scroll to position [0, 0]
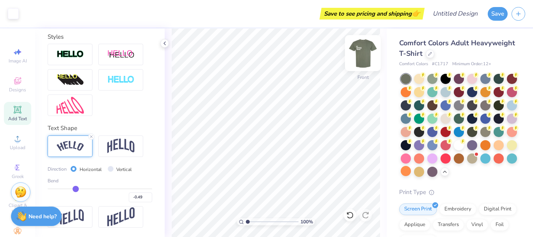
click at [360, 53] on img at bounding box center [362, 52] width 31 height 31
click at [360, 53] on img at bounding box center [363, 53] width 16 height 16
click at [503, 11] on button "Save" at bounding box center [498, 13] width 20 height 14
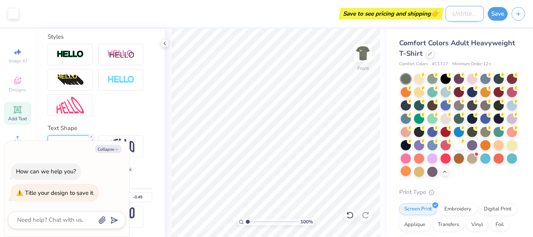
click at [466, 13] on input "Design Title" at bounding box center [464, 14] width 38 height 16
click at [355, 59] on img at bounding box center [362, 52] width 31 height 31
click at [365, 57] on img at bounding box center [363, 53] width 16 height 16
click at [499, 11] on button "Save" at bounding box center [498, 13] width 20 height 14
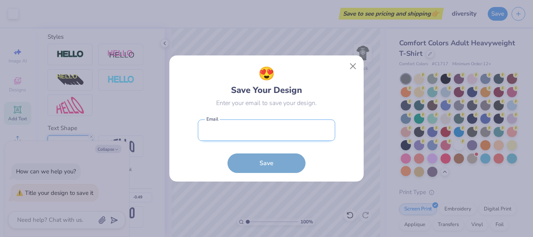
click at [282, 128] on input "email" at bounding box center [266, 129] width 137 height 21
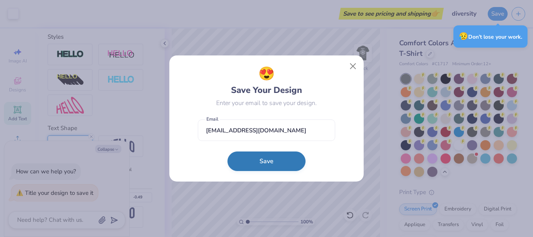
click at [268, 166] on button "Save" at bounding box center [266, 161] width 78 height 20
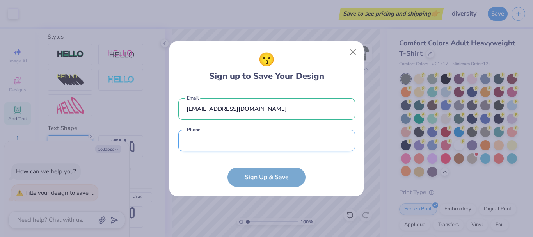
click at [208, 142] on input "tel" at bounding box center [266, 140] width 177 height 21
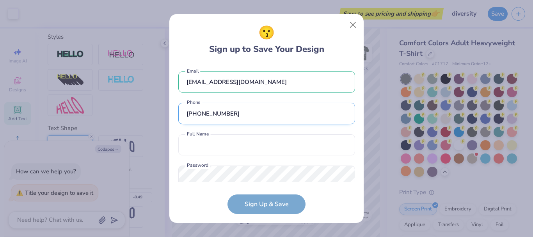
scroll to position [19, 0]
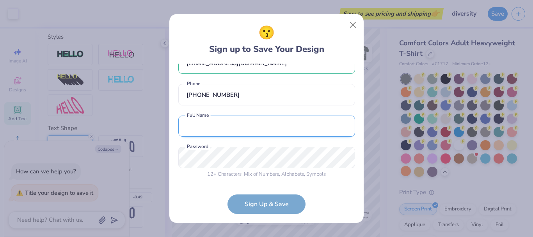
click at [200, 135] on input "text" at bounding box center [266, 125] width 177 height 21
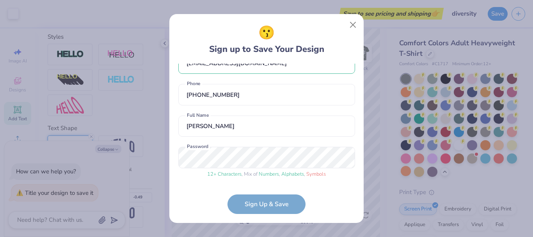
click at [250, 207] on form "[EMAIL_ADDRESS][DOMAIN_NAME] Email [PHONE_NUMBER] Phone [PERSON_NAME] Full Name…" at bounding box center [266, 139] width 177 height 151
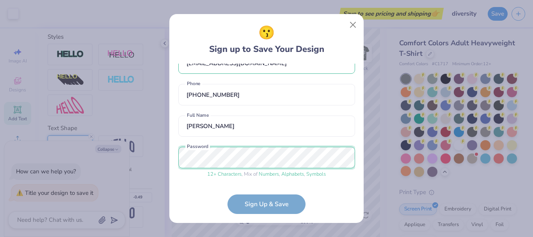
scroll to position [48, 0]
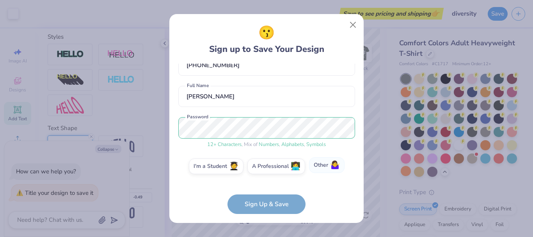
click at [330, 162] on label "Other 🤷‍♀️" at bounding box center [326, 165] width 35 height 16
click at [269, 214] on input "Other 🤷‍♀️" at bounding box center [266, 216] width 5 height 5
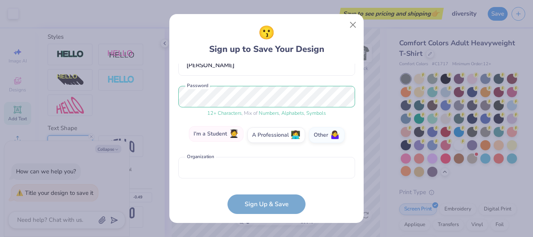
click at [197, 131] on label "I'm a Student 🧑‍🎓" at bounding box center [216, 134] width 55 height 16
click at [264, 214] on input "I'm a Student 🧑‍🎓" at bounding box center [266, 216] width 5 height 5
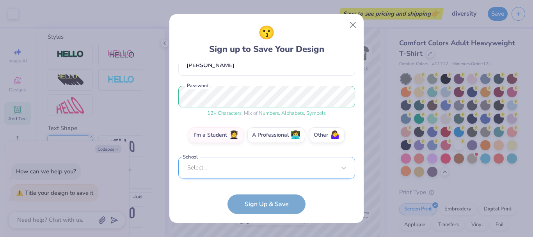
click at [252, 168] on div "Select..." at bounding box center [266, 167] width 177 height 21
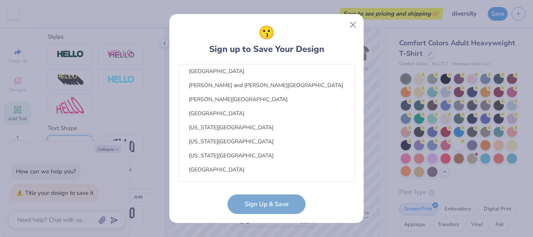
scroll to position [5996, 0]
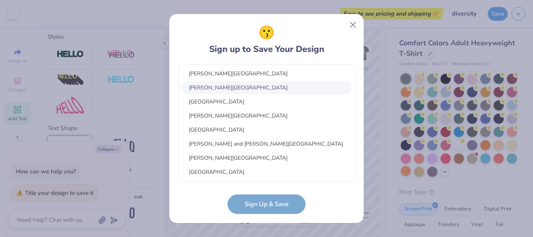
click at [218, 87] on div "[PERSON_NAME][GEOGRAPHIC_DATA]" at bounding box center [267, 87] width 170 height 13
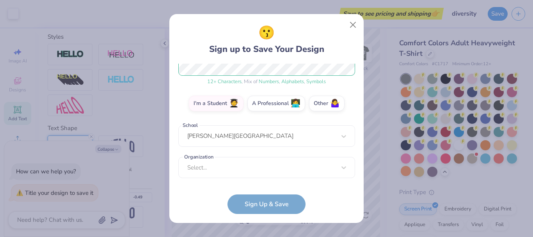
scroll to position [107, 0]
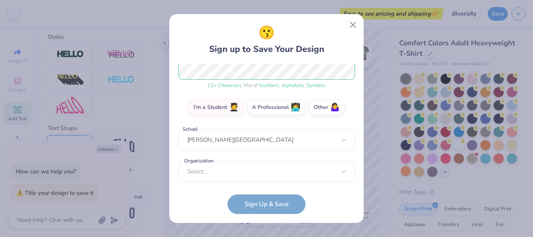
click at [264, 199] on form "[EMAIL_ADDRESS][DOMAIN_NAME] Email [PHONE_NUMBER] Phone [PERSON_NAME] Full Name…" at bounding box center [266, 139] width 177 height 151
click at [248, 204] on form "[EMAIL_ADDRESS][DOMAIN_NAME] Email [PHONE_NUMBER] Phone [PERSON_NAME] Full Name…" at bounding box center [266, 139] width 177 height 151
click at [263, 178] on div "[EMAIL_ADDRESS][DOMAIN_NAME] Email [PHONE_NUMBER] Phone [PERSON_NAME] Full Name…" at bounding box center [266, 123] width 177 height 119
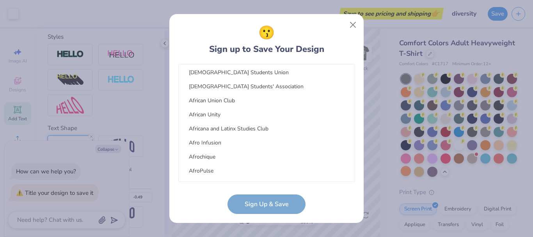
scroll to position [1966, 0]
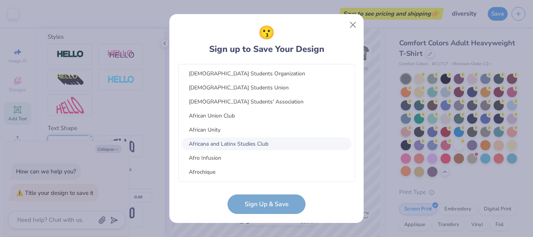
click at [276, 147] on div "Africana and Latinx Studies Club" at bounding box center [267, 143] width 170 height 13
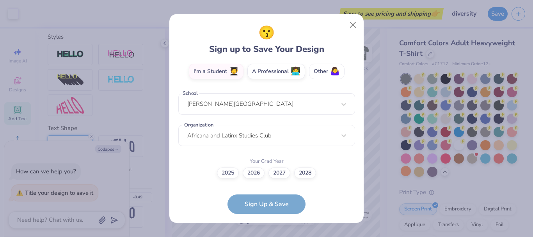
click at [318, 68] on label "Other 🤷‍♀️" at bounding box center [326, 72] width 35 height 16
click at [269, 214] on input "Other 🤷‍♀️" at bounding box center [266, 216] width 5 height 5
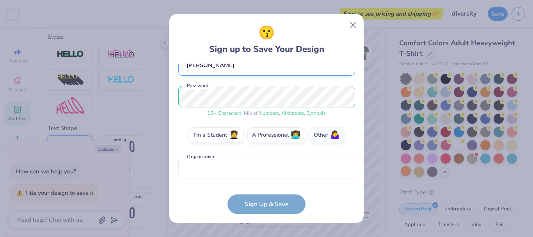
scroll to position [80, 0]
click at [286, 199] on form "[EMAIL_ADDRESS][DOMAIN_NAME] Email [PHONE_NUMBER] Phone [PERSON_NAME] Full Name…" at bounding box center [266, 139] width 177 height 151
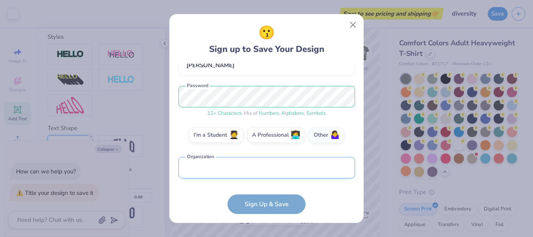
click at [284, 168] on input "text" at bounding box center [266, 167] width 177 height 21
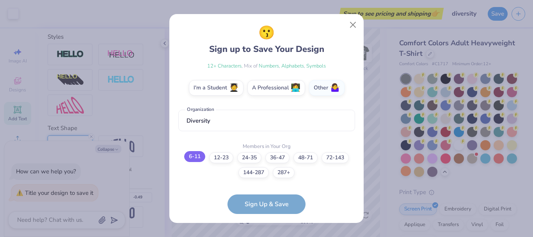
click at [199, 159] on label "6-11" at bounding box center [194, 156] width 21 height 11
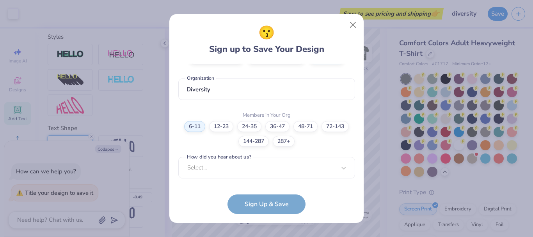
click at [243, 176] on div "[EMAIL_ADDRESS][DOMAIN_NAME] Email [PHONE_NUMBER] Phone [PERSON_NAME] Full Name…" at bounding box center [266, 123] width 177 height 119
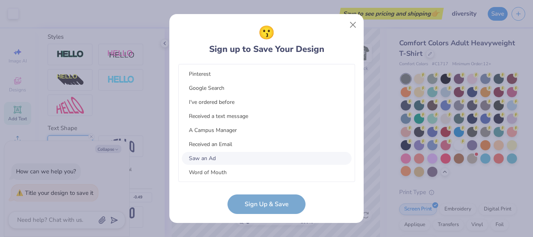
click at [257, 157] on div "Saw an Ad" at bounding box center [267, 158] width 170 height 13
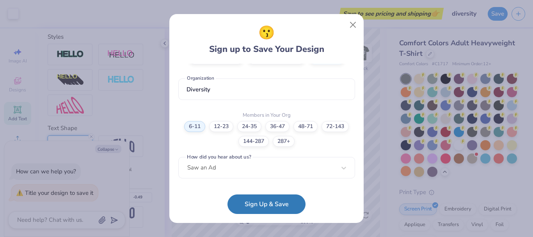
scroll to position [158, 0]
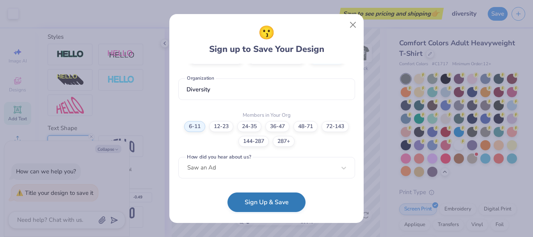
click at [274, 199] on button "Sign Up & Save" at bounding box center [266, 202] width 78 height 20
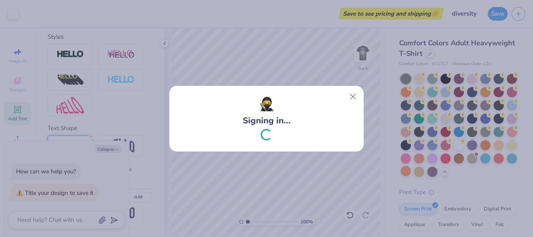
click at [298, 64] on div "🥷 Signing in..." at bounding box center [266, 118] width 533 height 237
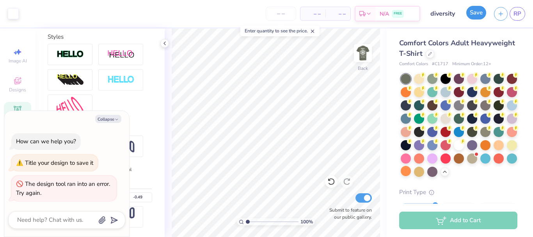
click at [480, 12] on button "Save" at bounding box center [476, 13] width 20 height 14
click at [475, 14] on div "Save" at bounding box center [476, 14] width 20 height 14
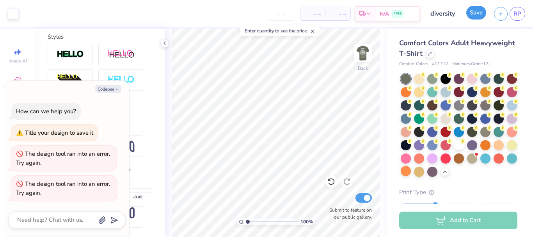
click at [473, 18] on button "Save" at bounding box center [476, 13] width 20 height 14
click at [284, 12] on input "number" at bounding box center [281, 14] width 30 height 14
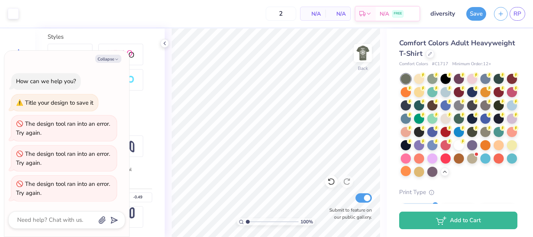
click at [321, 11] on div "N/A Per Item" at bounding box center [312, 13] width 25 height 13
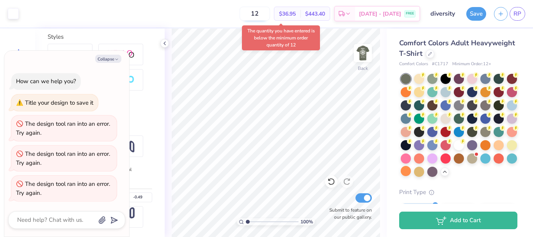
click at [270, 20] on input "12" at bounding box center [254, 14] width 30 height 14
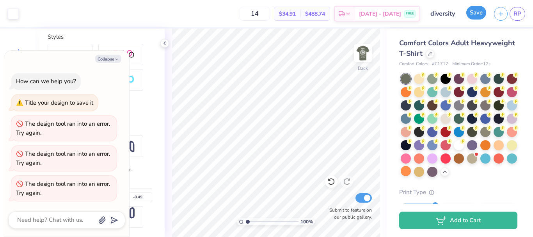
click at [468, 17] on button "Save" at bounding box center [476, 13] width 20 height 14
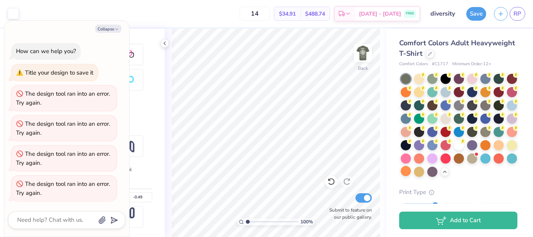
click at [471, 15] on button "Save" at bounding box center [476, 14] width 20 height 14
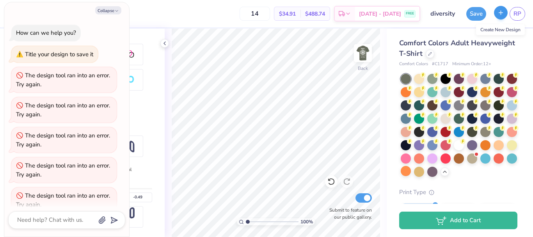
scroll to position [12, 0]
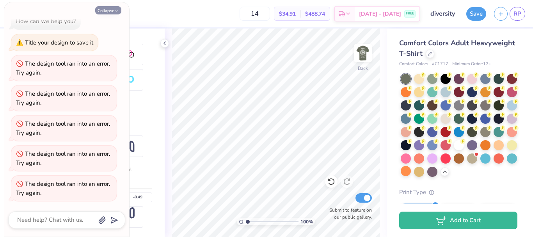
click at [106, 12] on button "Collapse" at bounding box center [108, 10] width 26 height 8
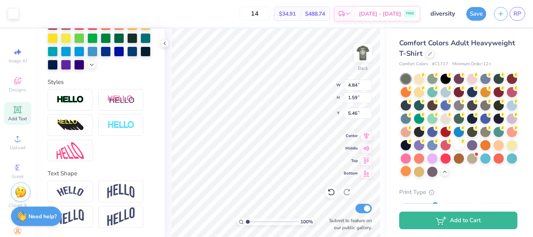
scroll to position [230, 0]
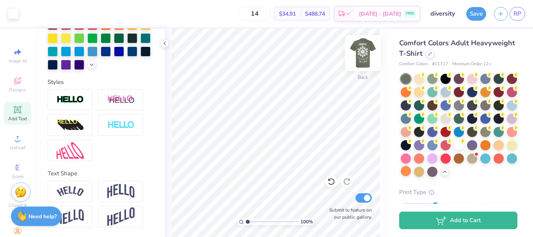
click at [367, 56] on img at bounding box center [362, 52] width 31 height 31
click at [477, 11] on button "Save" at bounding box center [476, 13] width 20 height 14
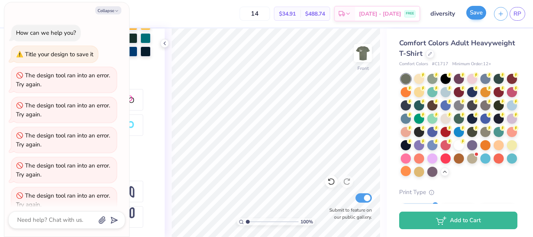
scroll to position [42, 0]
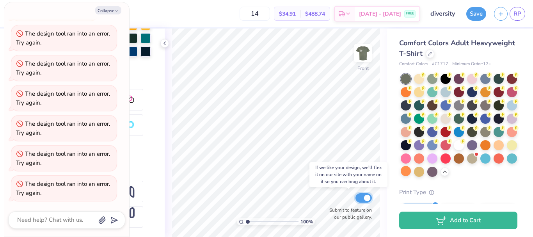
click at [366, 198] on input "Submit to feature on our public gallery." at bounding box center [363, 197] width 16 height 9
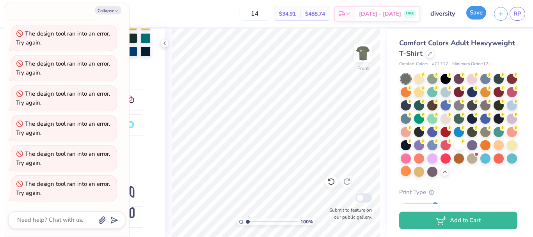
click at [477, 13] on button "Save" at bounding box center [476, 13] width 20 height 14
click at [469, 14] on button "Save" at bounding box center [476, 13] width 20 height 14
click at [114, 9] on icon "button" at bounding box center [116, 11] width 5 height 5
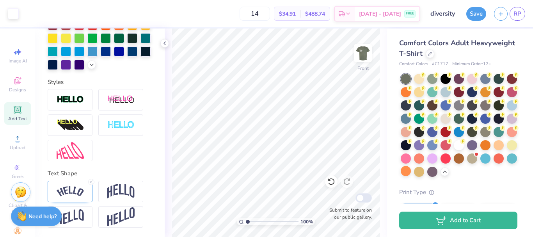
click at [167, 43] on icon at bounding box center [164, 43] width 6 height 6
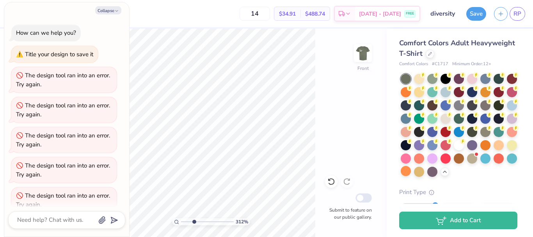
scroll to position [149, 0]
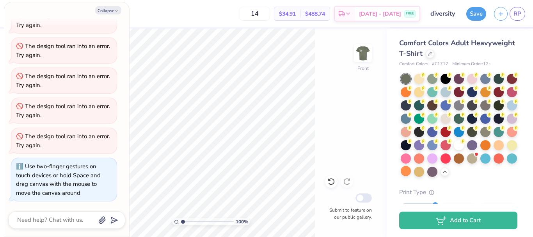
drag, startPoint x: 183, startPoint y: 222, endPoint x: 178, endPoint y: 220, distance: 5.4
click at [181, 220] on input "range" at bounding box center [207, 221] width 53 height 7
click at [111, 12] on button "Collapse" at bounding box center [108, 10] width 26 height 8
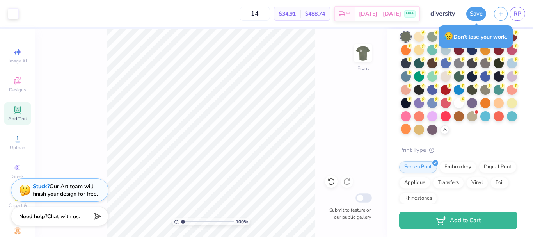
scroll to position [0, 0]
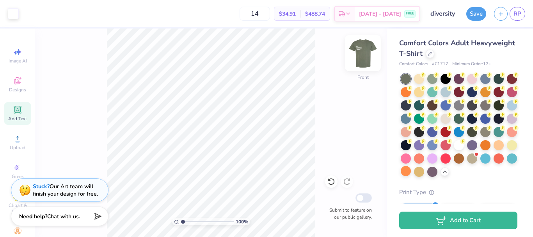
click at [362, 55] on img at bounding box center [362, 52] width 31 height 31
click at [510, 44] on div "Comfort Colors Adult Heavyweight T-Shirt" at bounding box center [458, 48] width 118 height 21
